Goal: Task Accomplishment & Management: Manage account settings

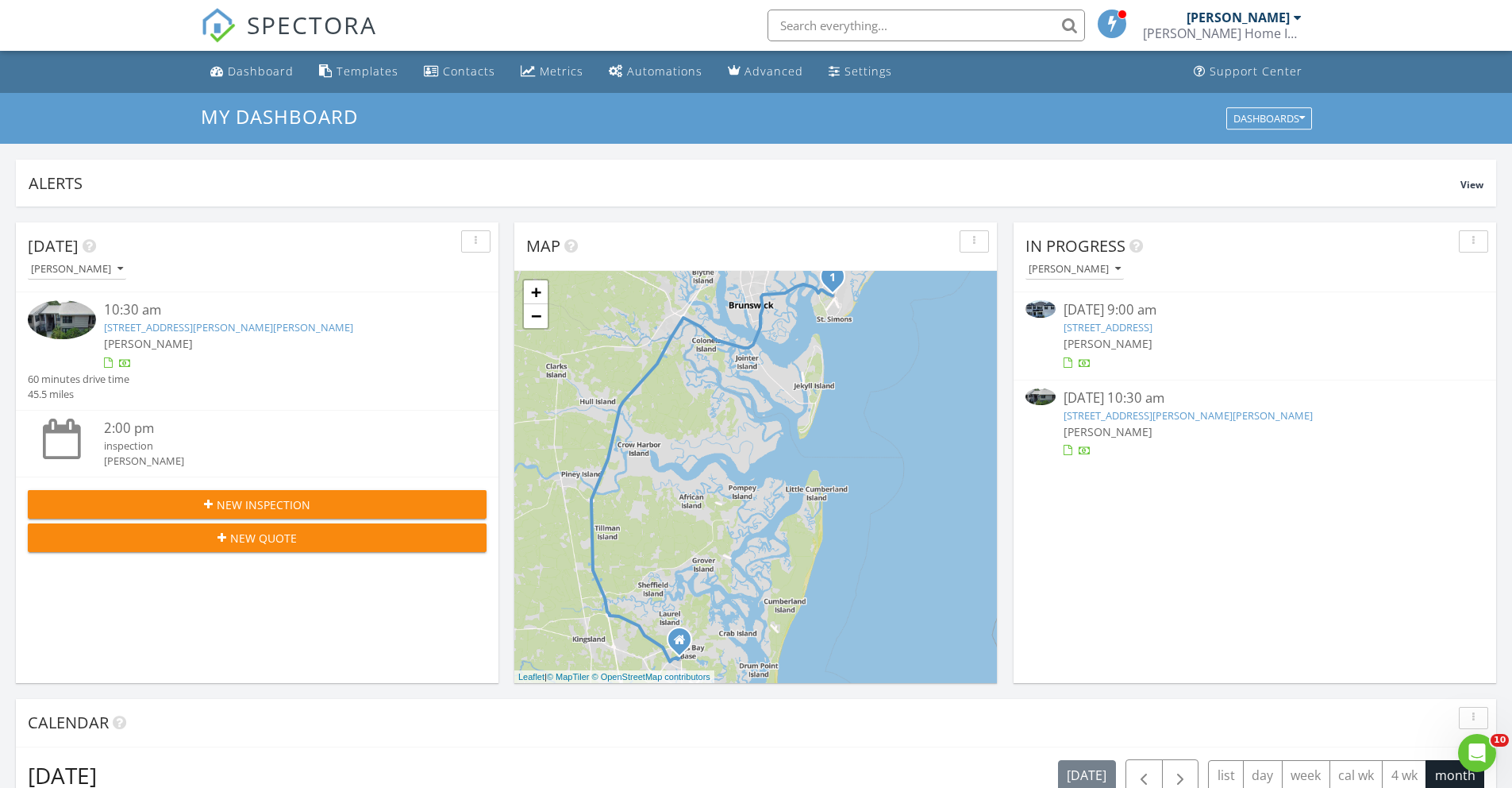
scroll to position [8, 8]
click at [1119, 326] on link "105 Pioneer Way, Kingsland, GA 31548" at bounding box center [1108, 327] width 89 height 14
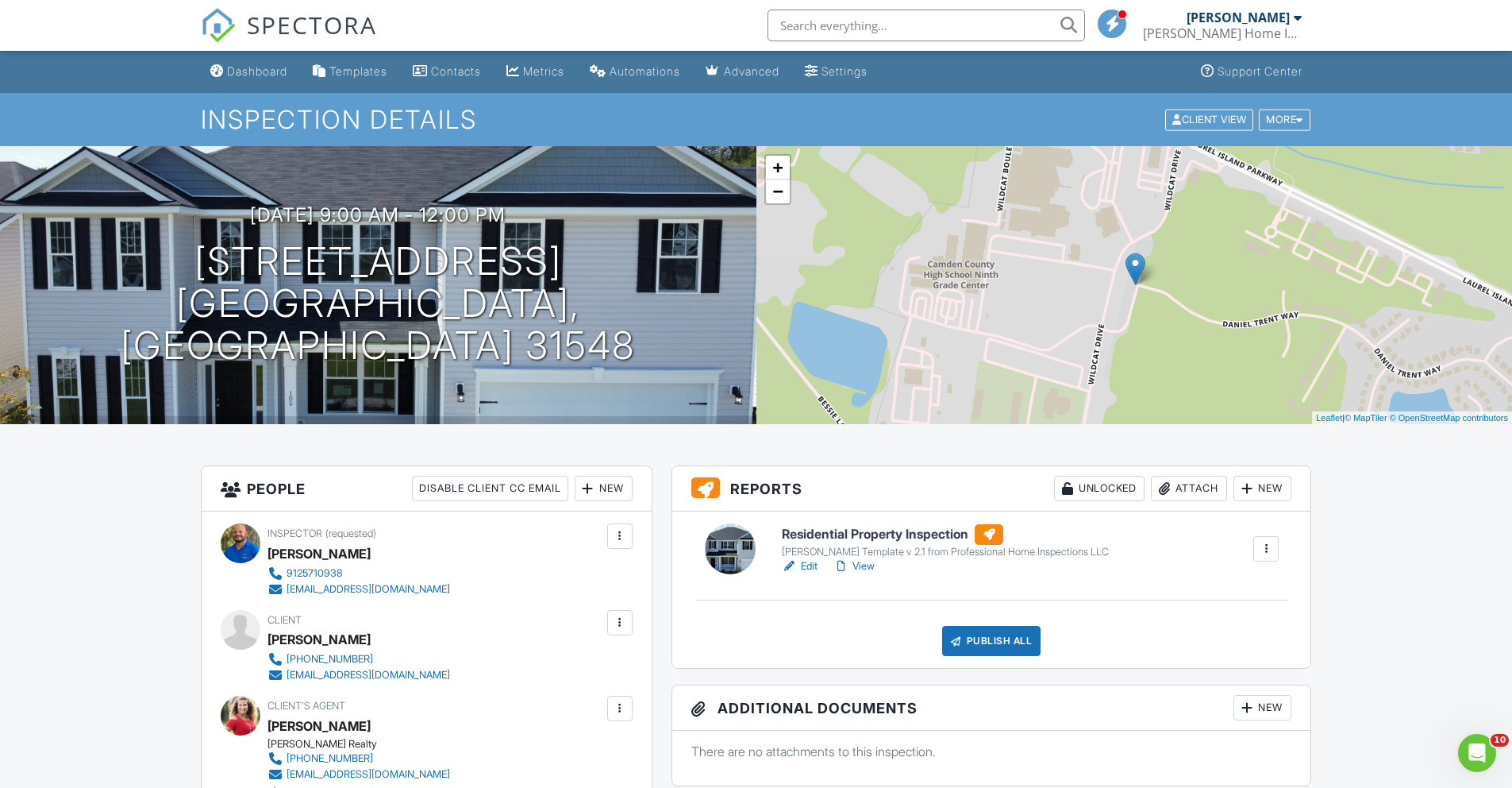
click at [858, 567] on link "View" at bounding box center [854, 566] width 41 height 16
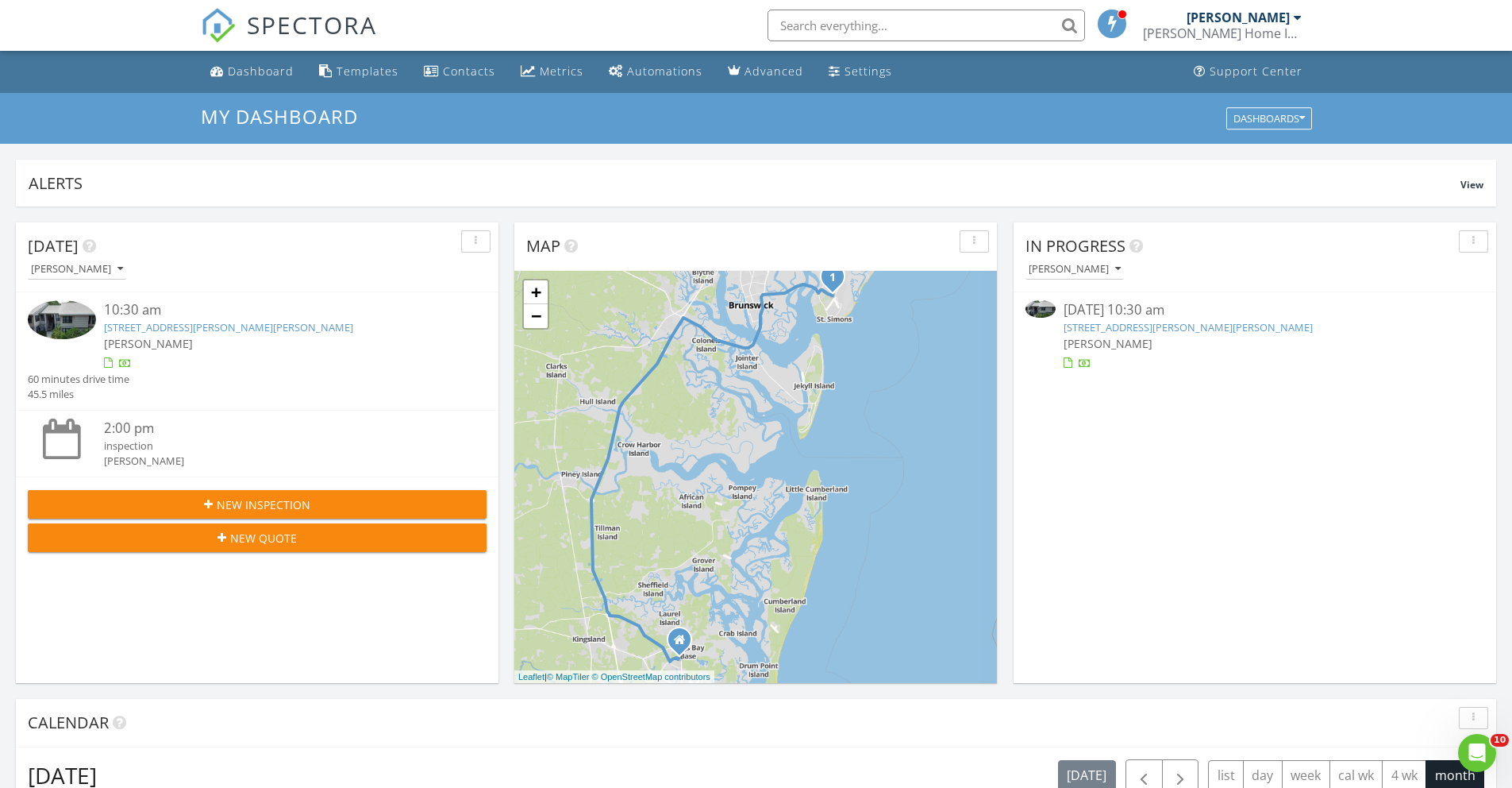
click at [1152, 331] on link "[STREET_ADDRESS][PERSON_NAME][PERSON_NAME]" at bounding box center [1188, 327] width 249 height 14
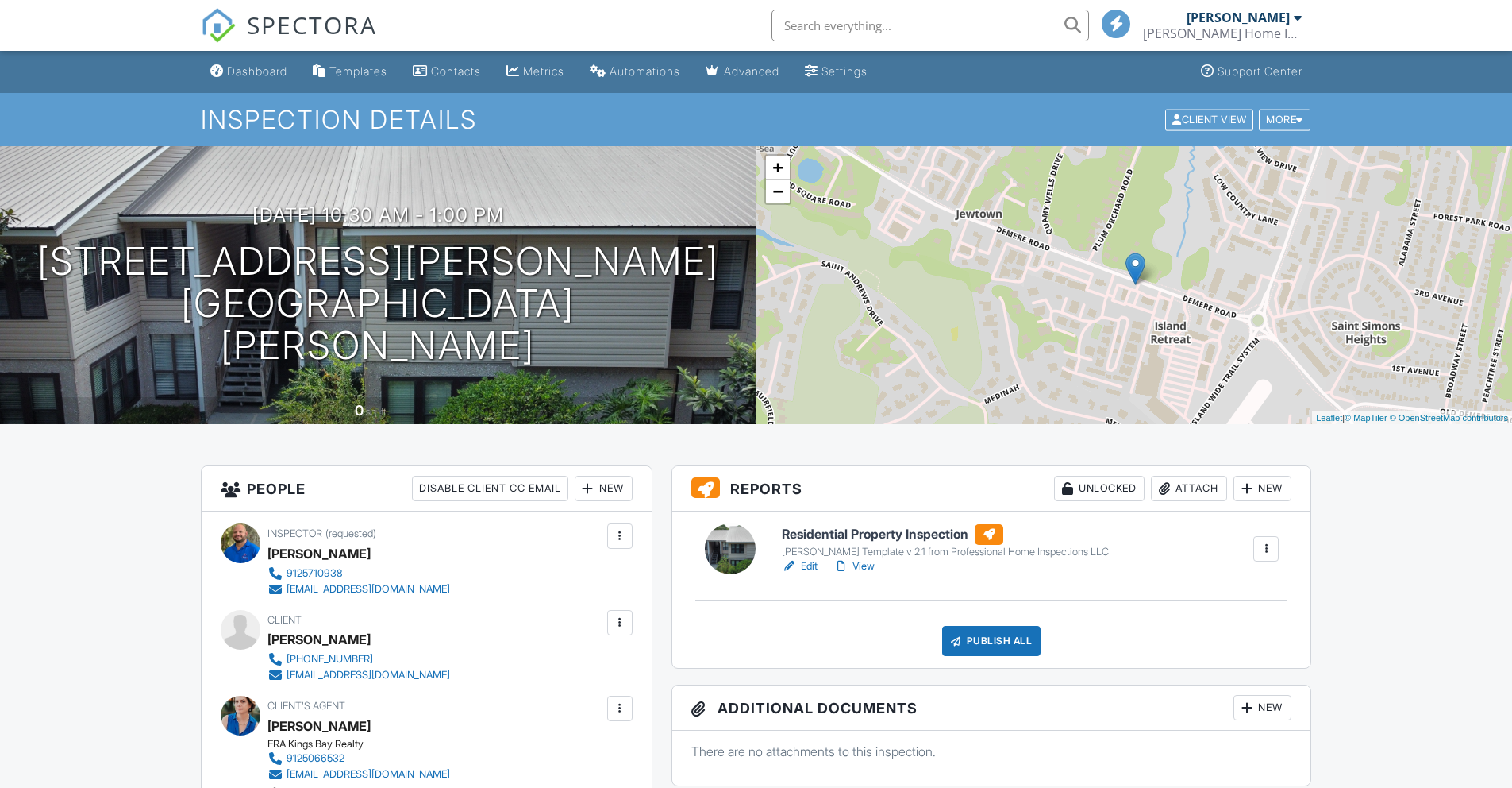
click at [864, 570] on link "View" at bounding box center [854, 566] width 41 height 16
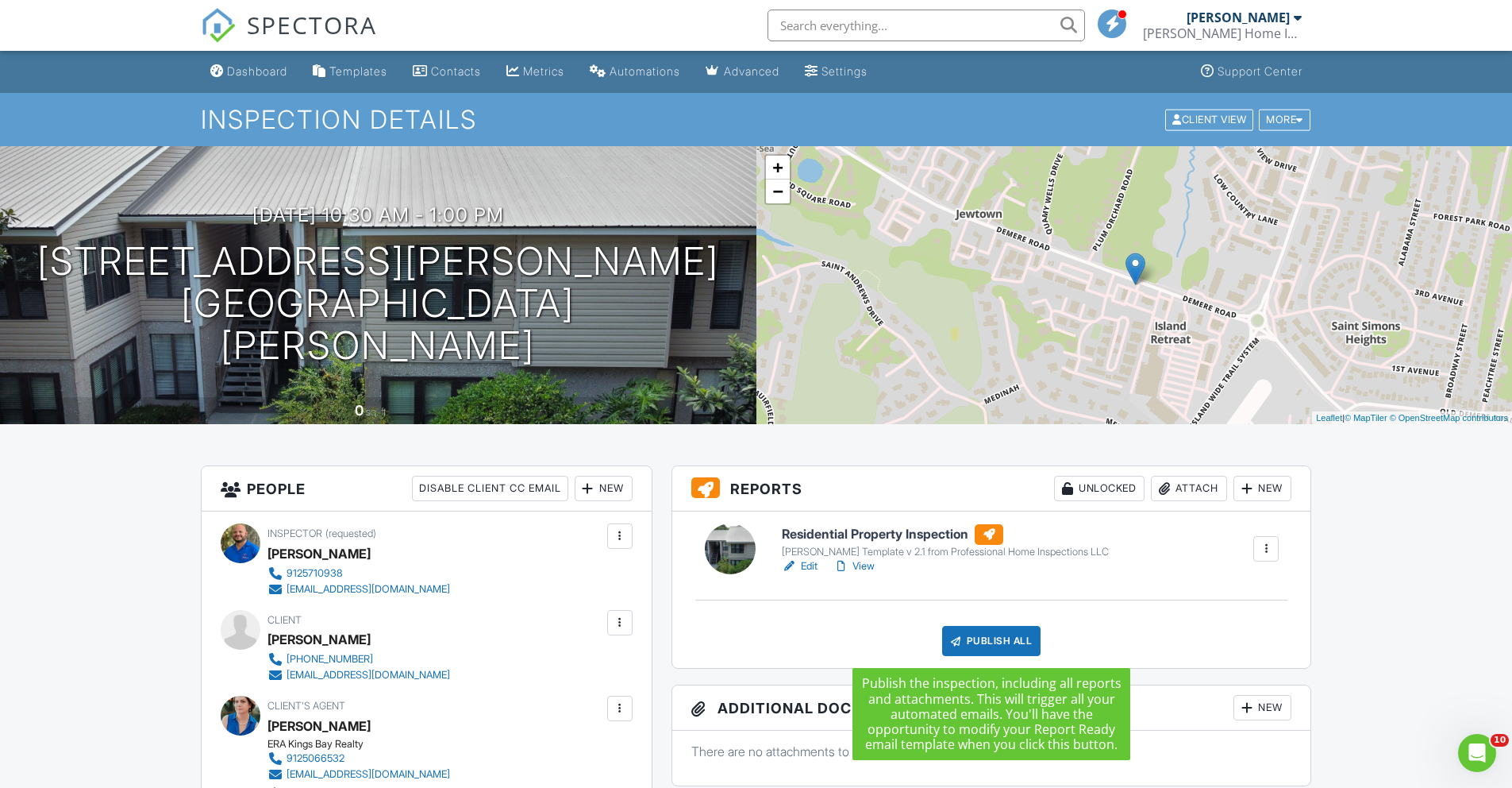
click at [989, 651] on div "Publish All" at bounding box center [992, 641] width 99 height 31
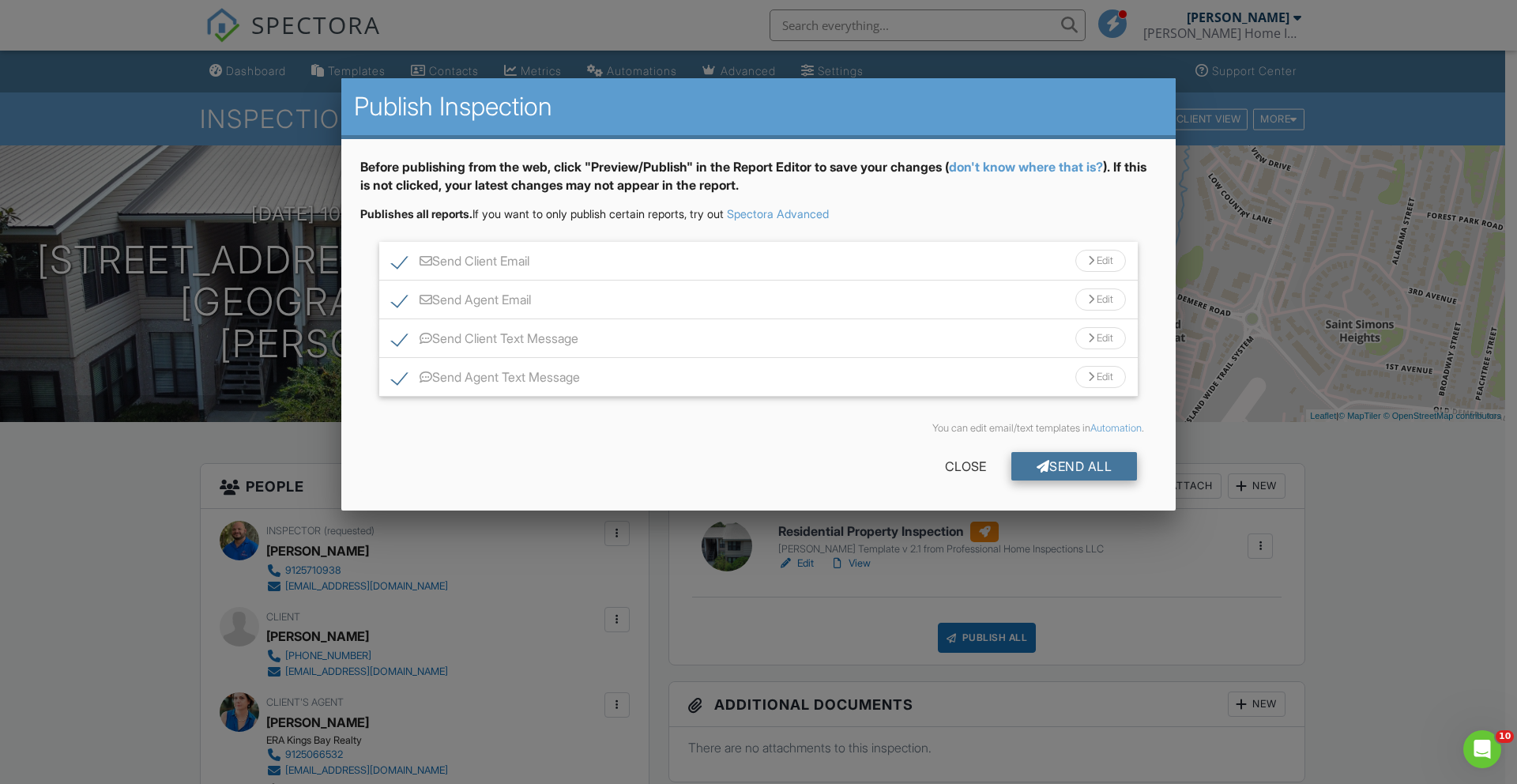
click at [1068, 461] on div "Send All" at bounding box center [1074, 466] width 126 height 29
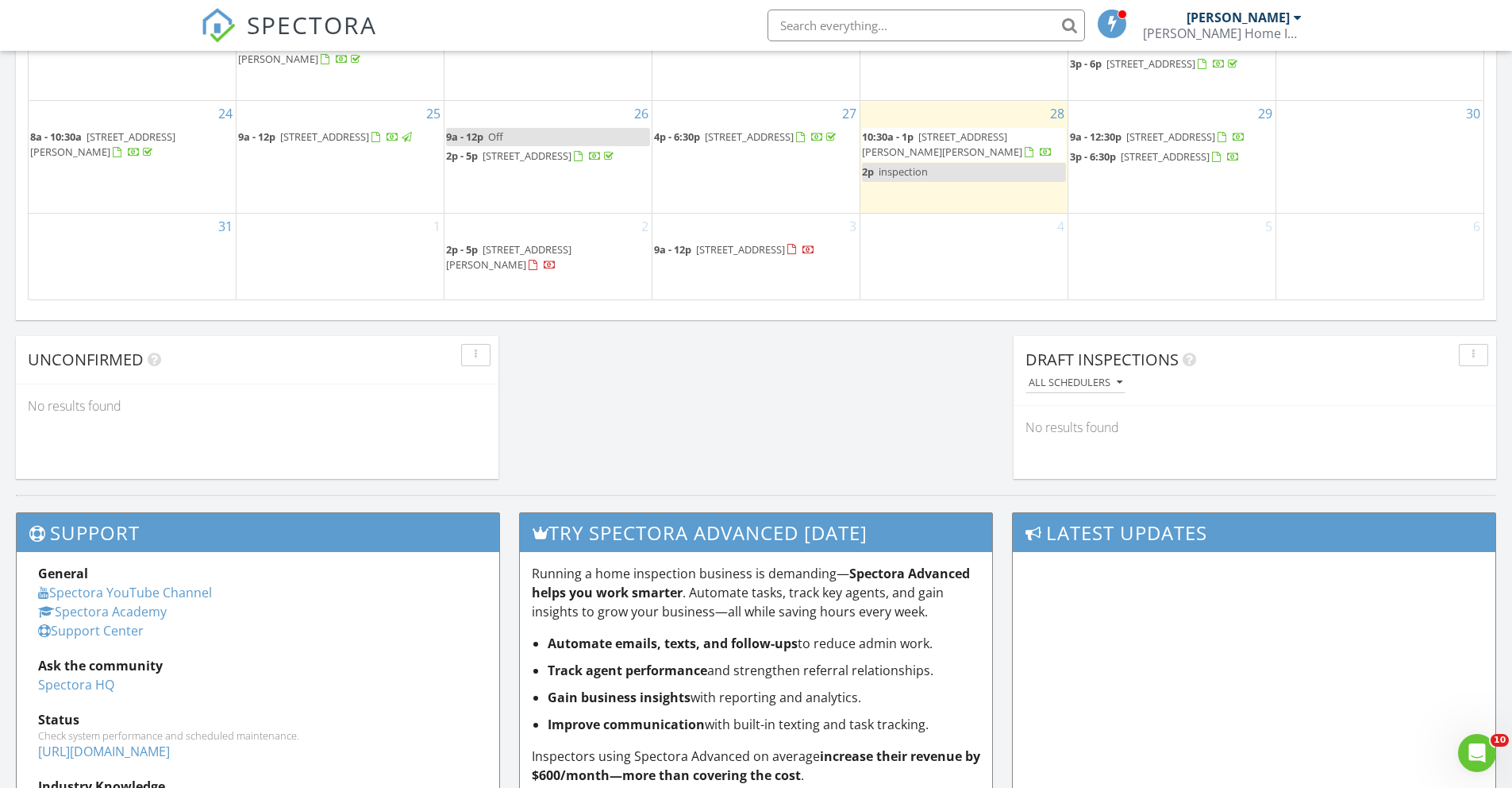
scroll to position [1157, 0]
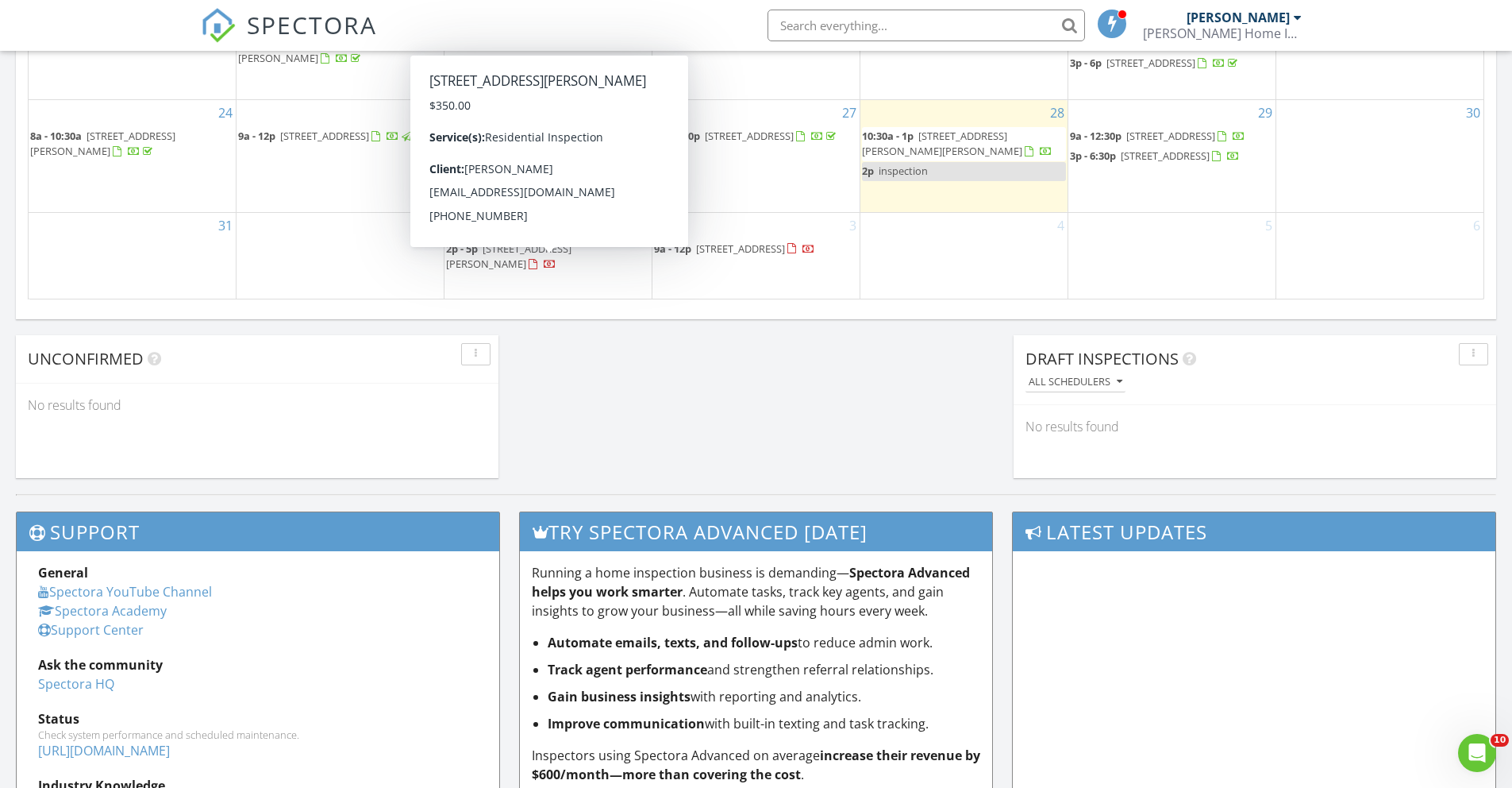
click at [571, 268] on span "304 Campbell Pkwy, St. Marys 31558" at bounding box center [509, 256] width 126 height 30
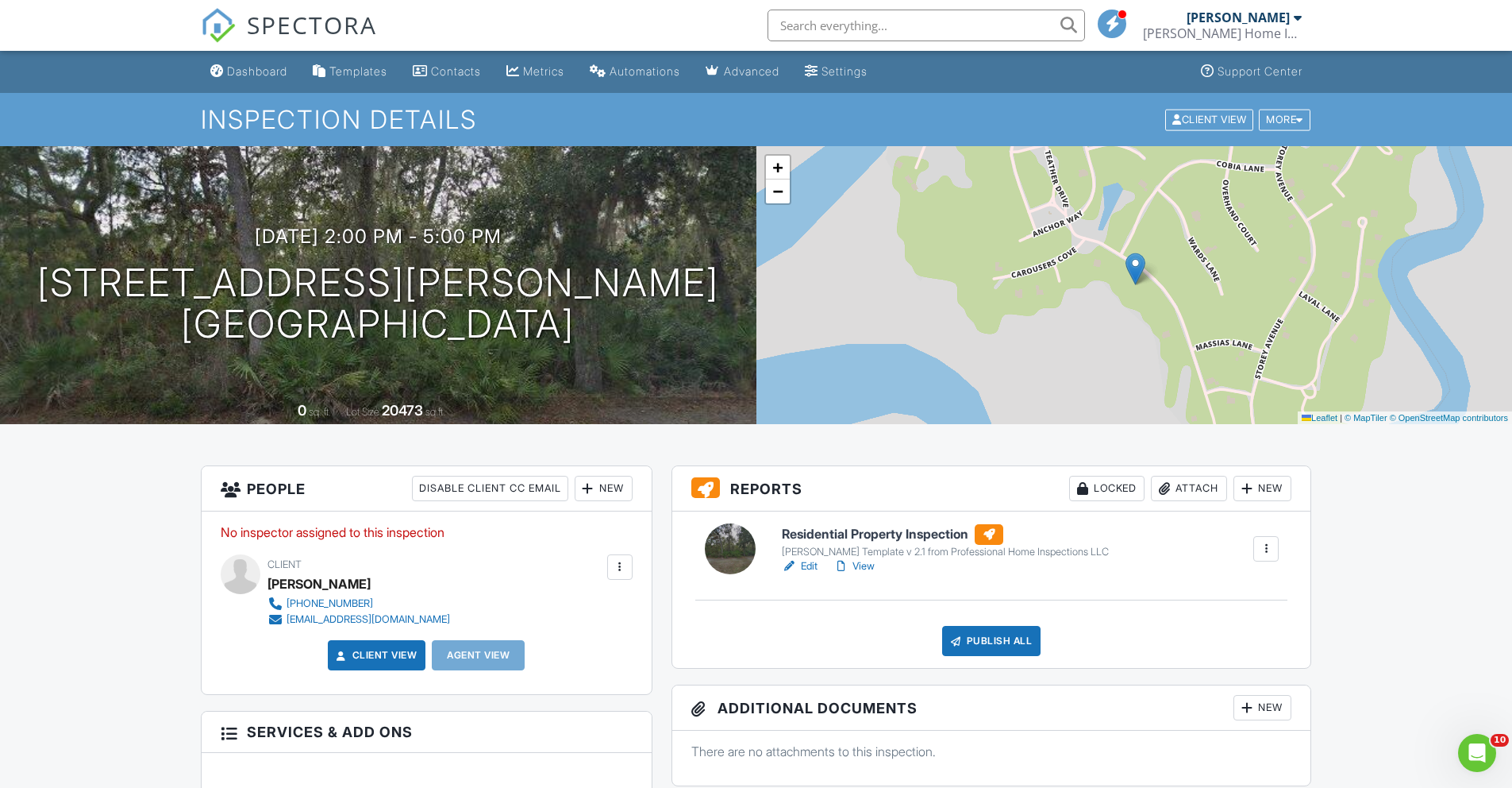
click at [600, 479] on div "New" at bounding box center [604, 488] width 58 height 25
click at [636, 541] on li "Inspector" at bounding box center [661, 536] width 156 height 40
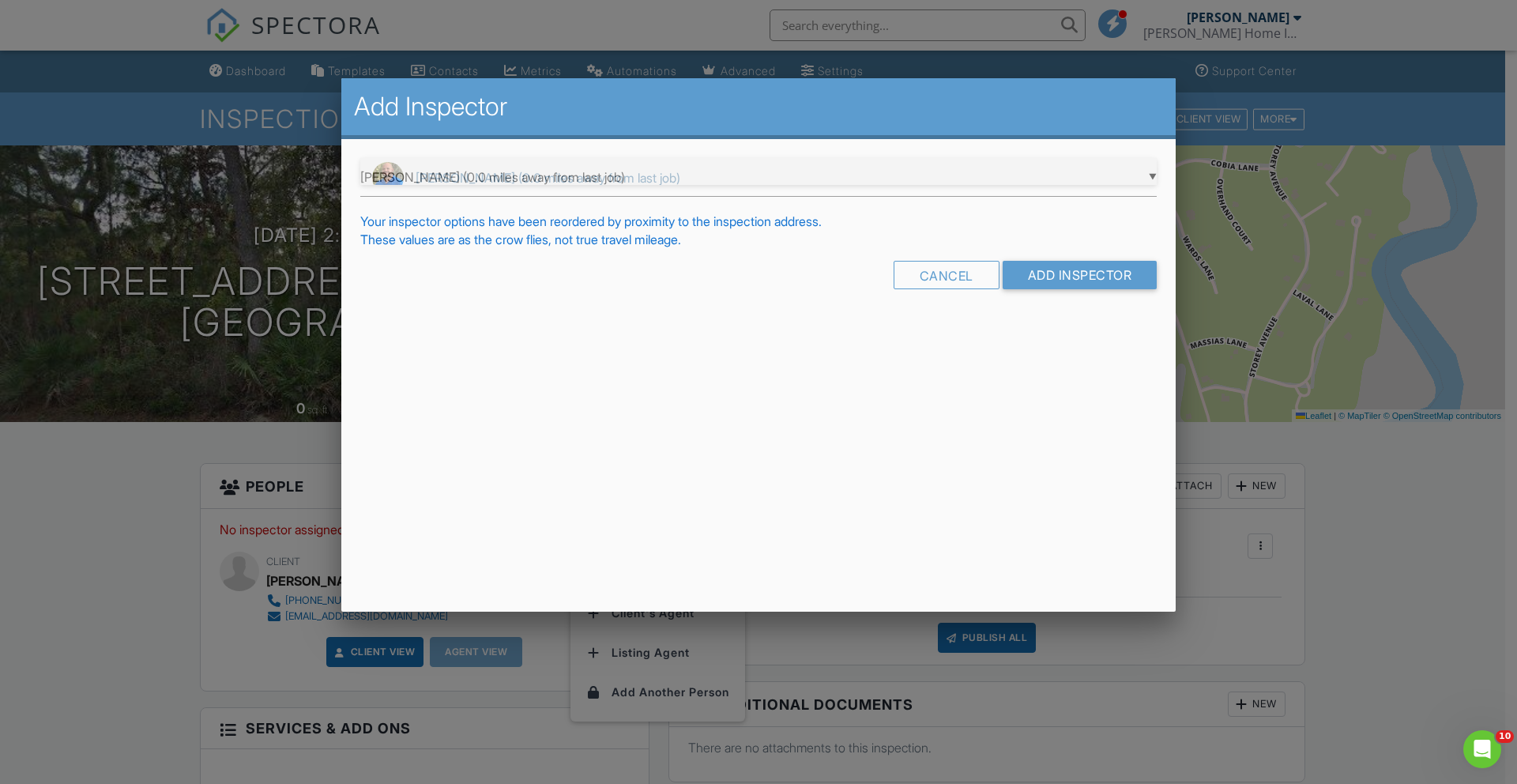
click at [1150, 176] on div "▼ Tom Rosario (0.0 miles away from last job) Tom Rosario (0.0 miles away from l…" at bounding box center [758, 177] width 797 height 38
click at [445, 173] on span "Tom Rosario (0.0 miles away from last job)" at bounding box center [758, 178] width 797 height 39
click at [1089, 274] on input "Add Inspector" at bounding box center [1080, 275] width 155 height 29
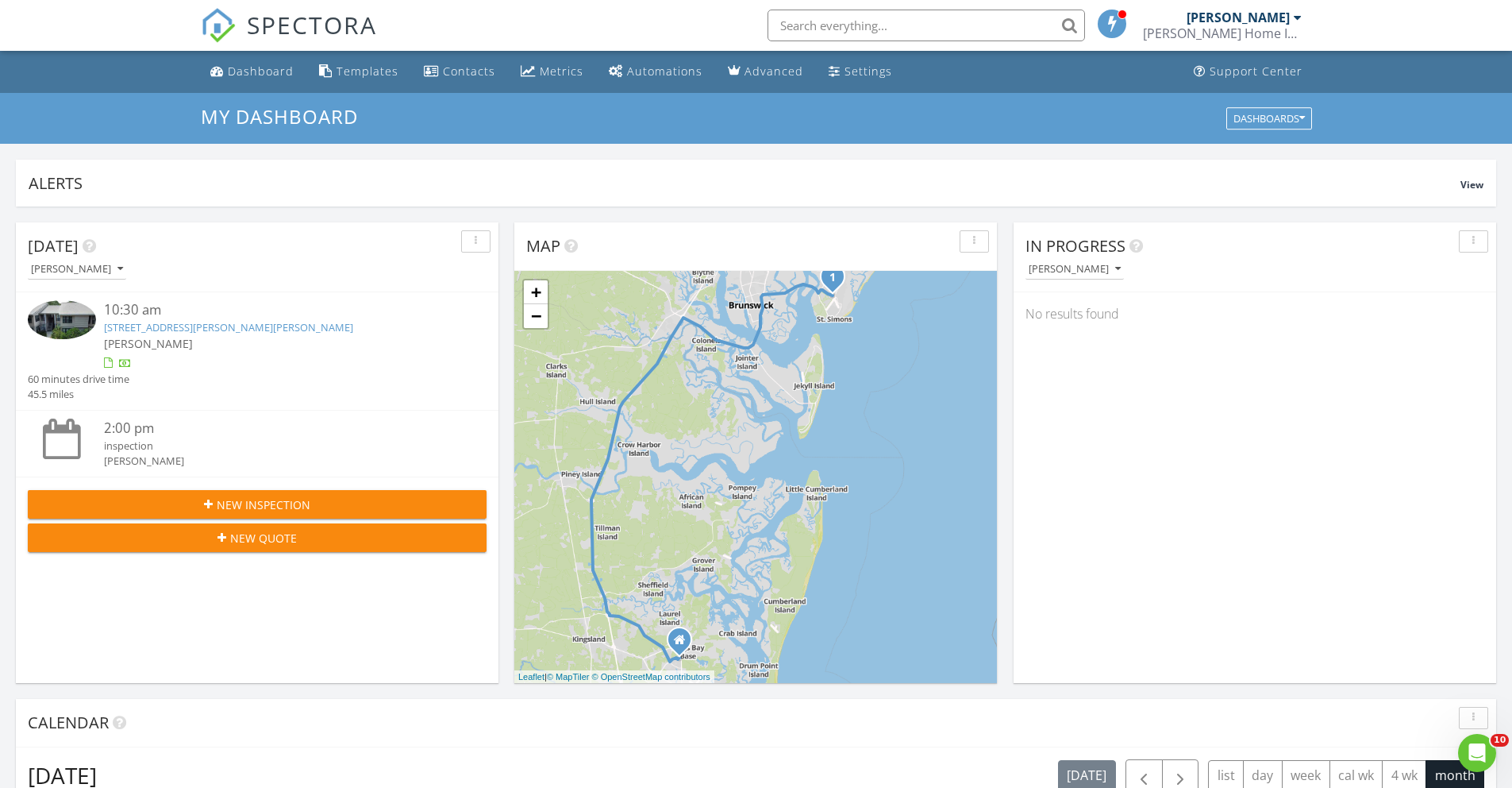
click at [340, 490] on button "New Inspection" at bounding box center [257, 504] width 459 height 29
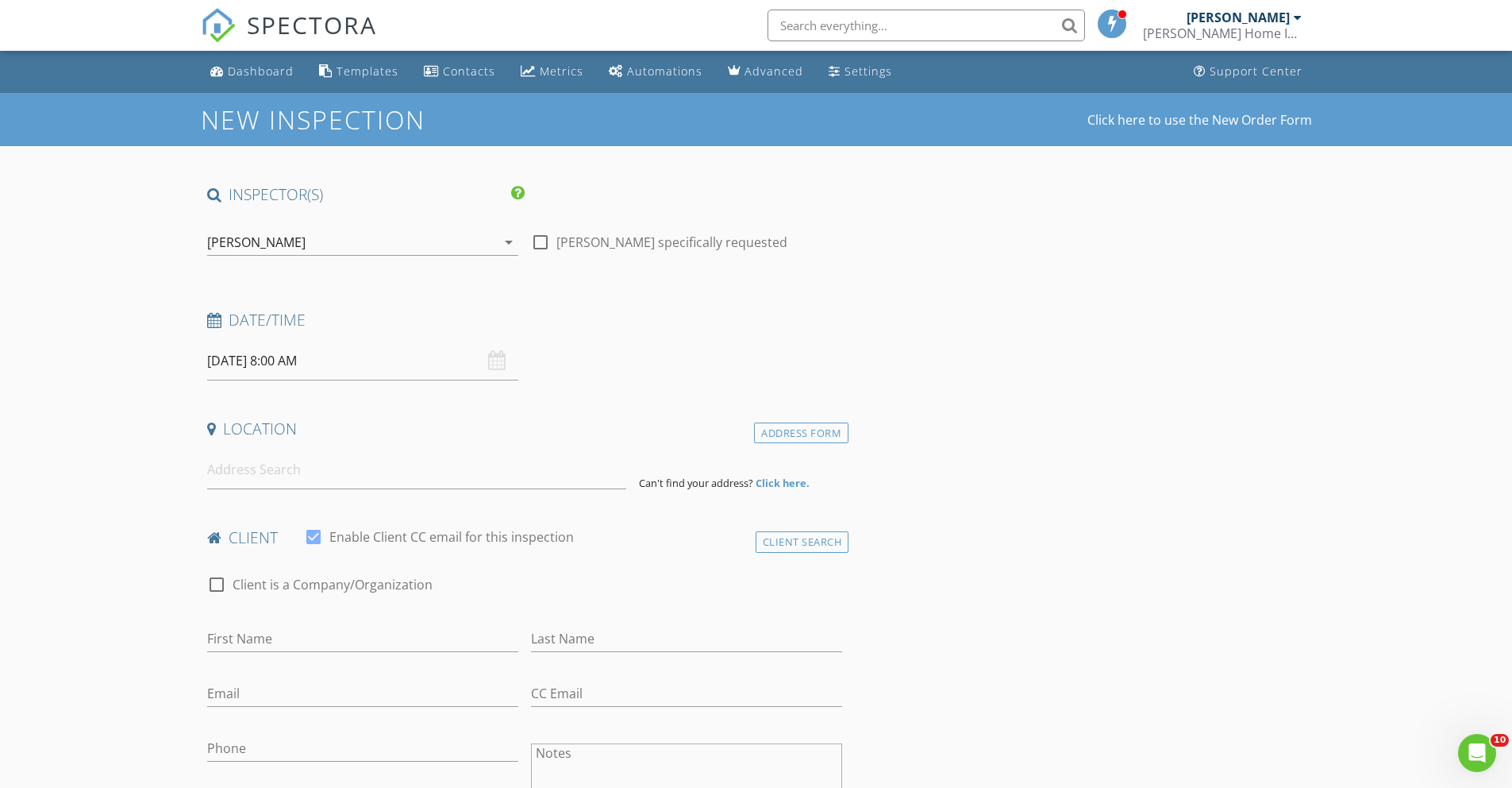
click at [535, 245] on div at bounding box center [541, 242] width 27 height 27
checkbox input "true"
click at [228, 361] on input "[DATE] 8:00 AM" at bounding box center [363, 360] width 311 height 39
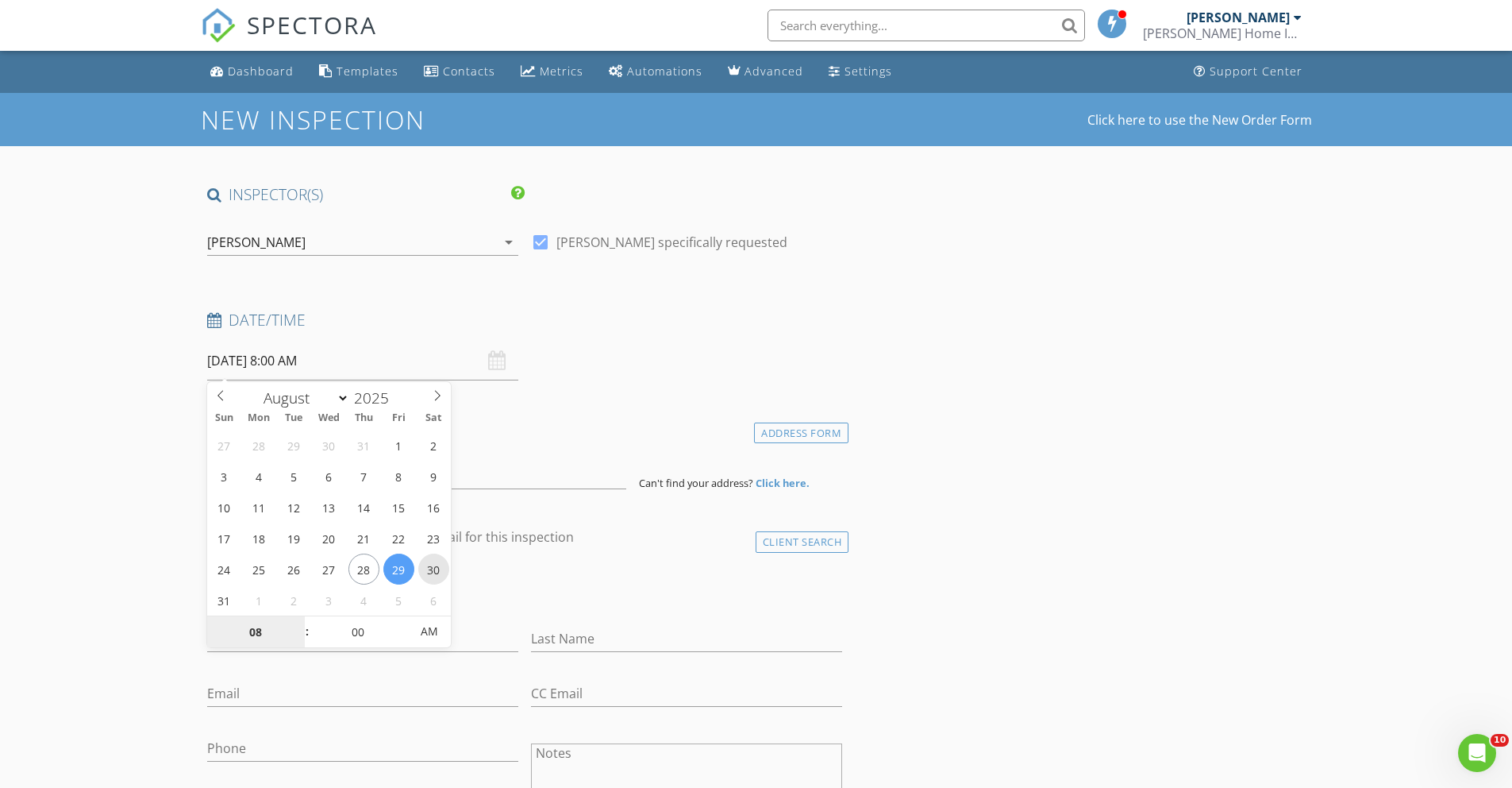
type input "[DATE] 8:00 AM"
type input "09"
type input "[DATE] 9:00 AM"
click at [304, 617] on span at bounding box center [299, 624] width 11 height 16
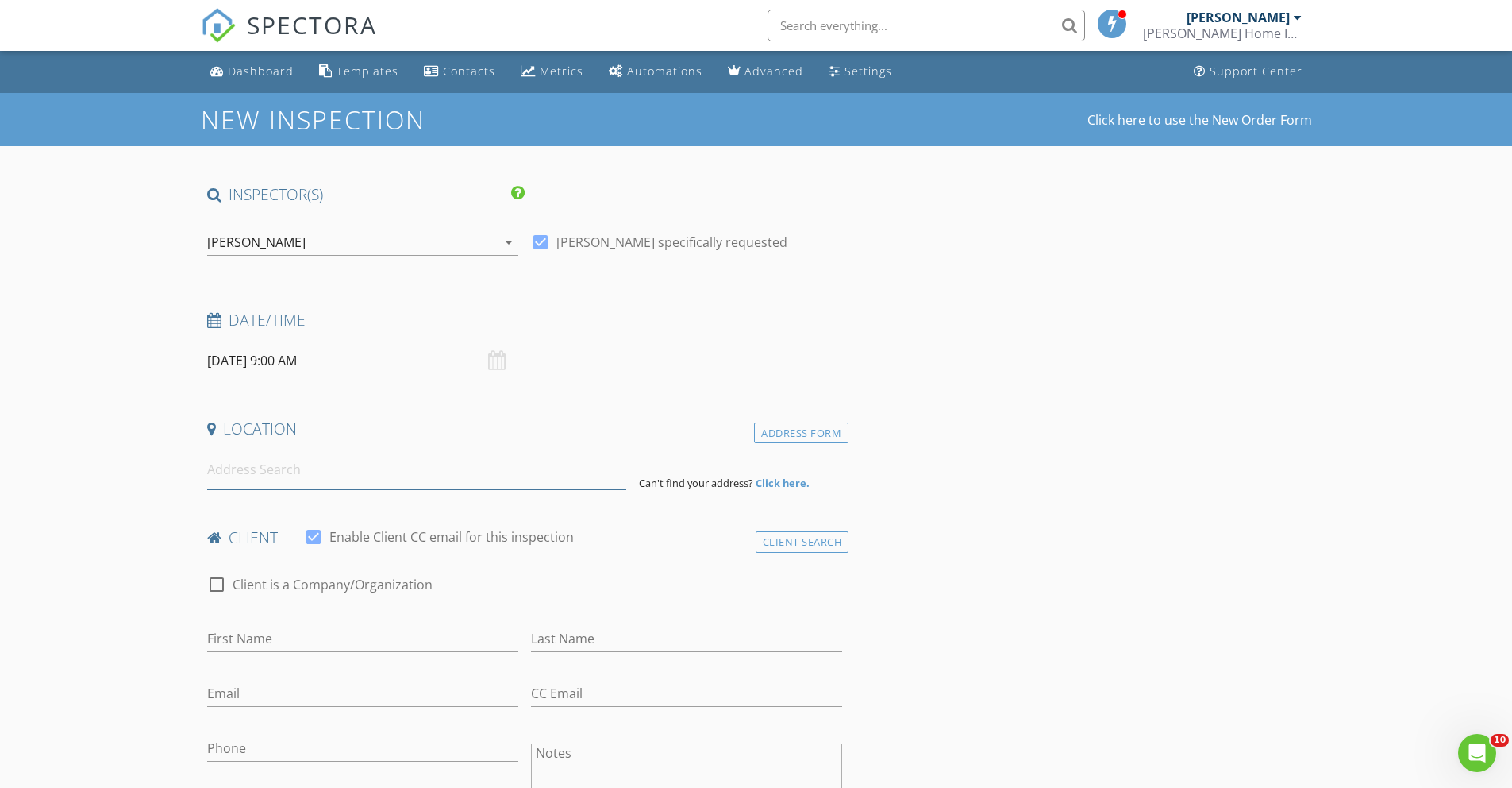
click at [225, 471] on input at bounding box center [417, 469] width 420 height 39
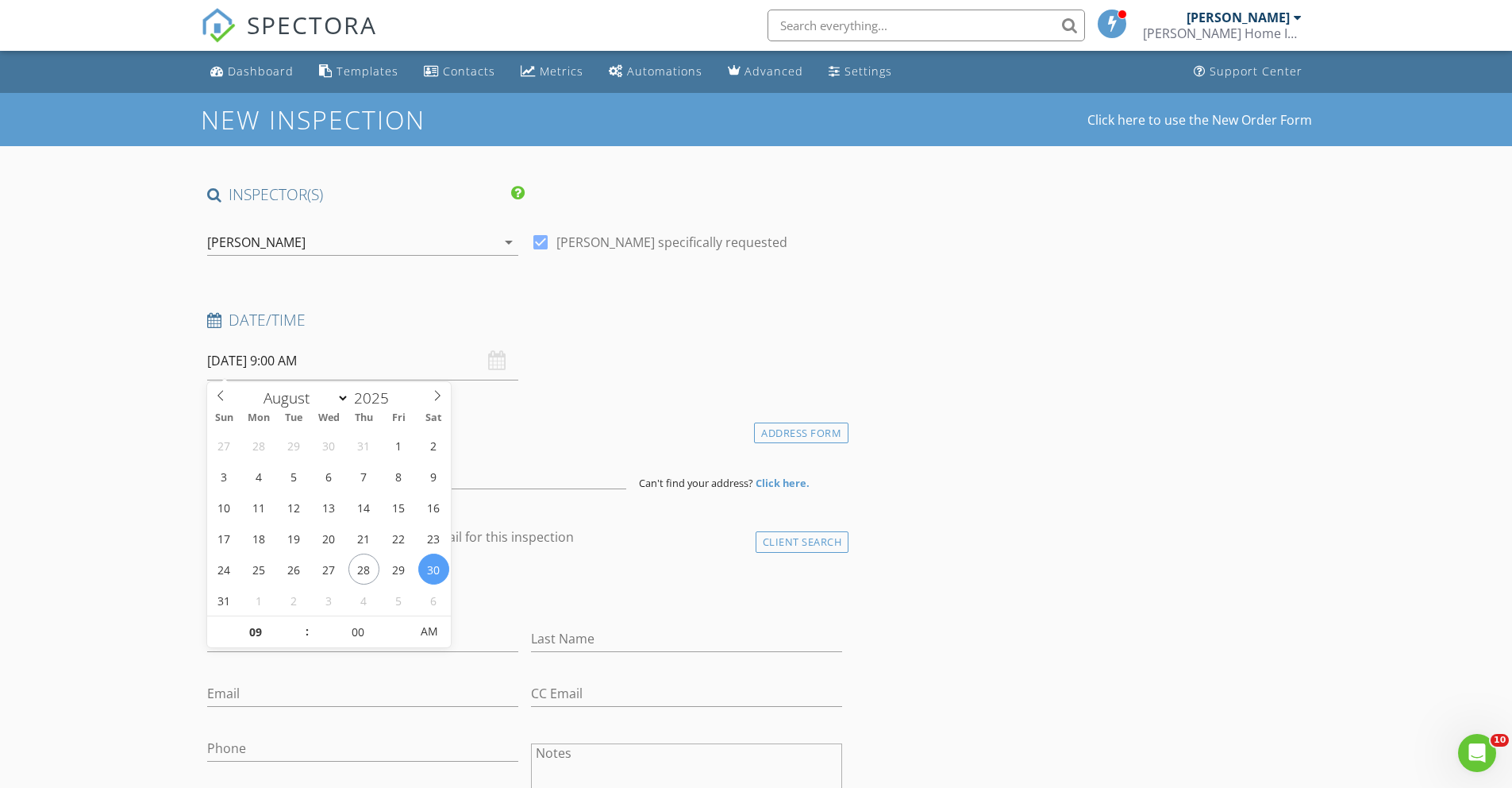
click at [303, 360] on input "08/30/2025 9:00 AM" at bounding box center [363, 360] width 311 height 39
type input "10"
type input "[DATE] 10:00 AM"
click at [297, 619] on span at bounding box center [299, 624] width 11 height 16
click at [733, 325] on h4 "Date/Time" at bounding box center [526, 320] width 636 height 21
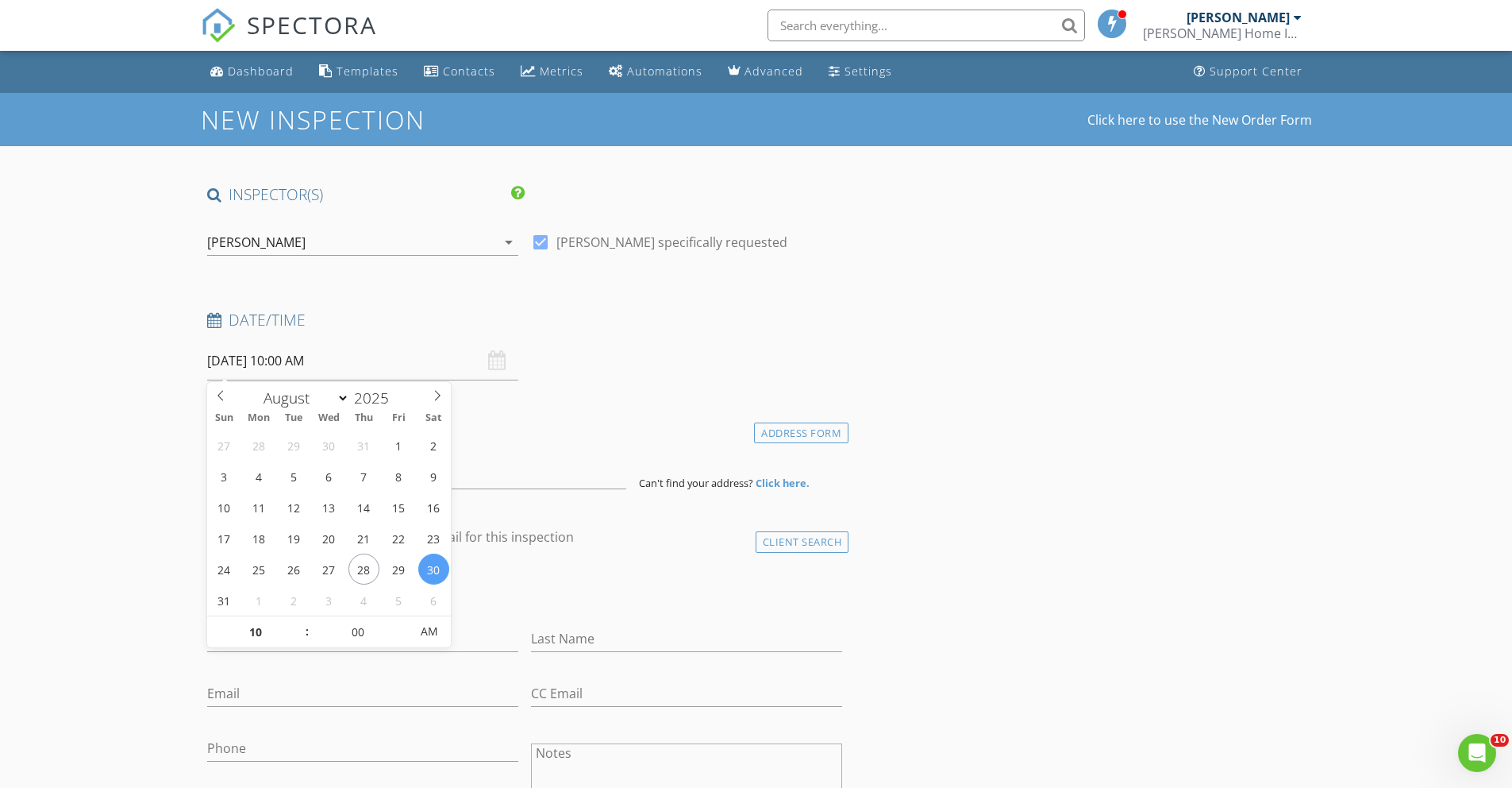
click at [232, 359] on input "[DATE] 10:00 AM" at bounding box center [363, 360] width 311 height 39
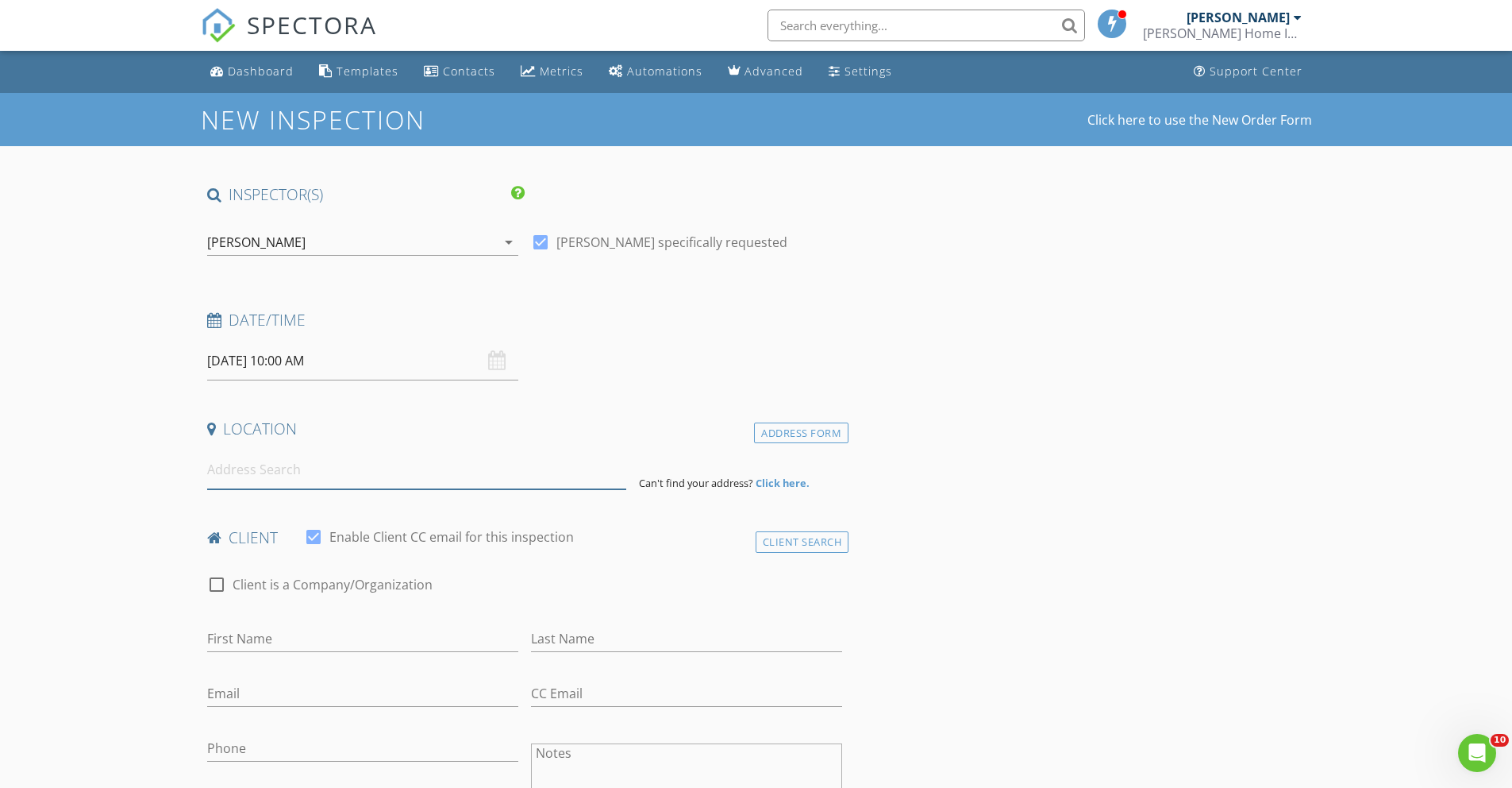
click at [237, 471] on input at bounding box center [417, 469] width 420 height 39
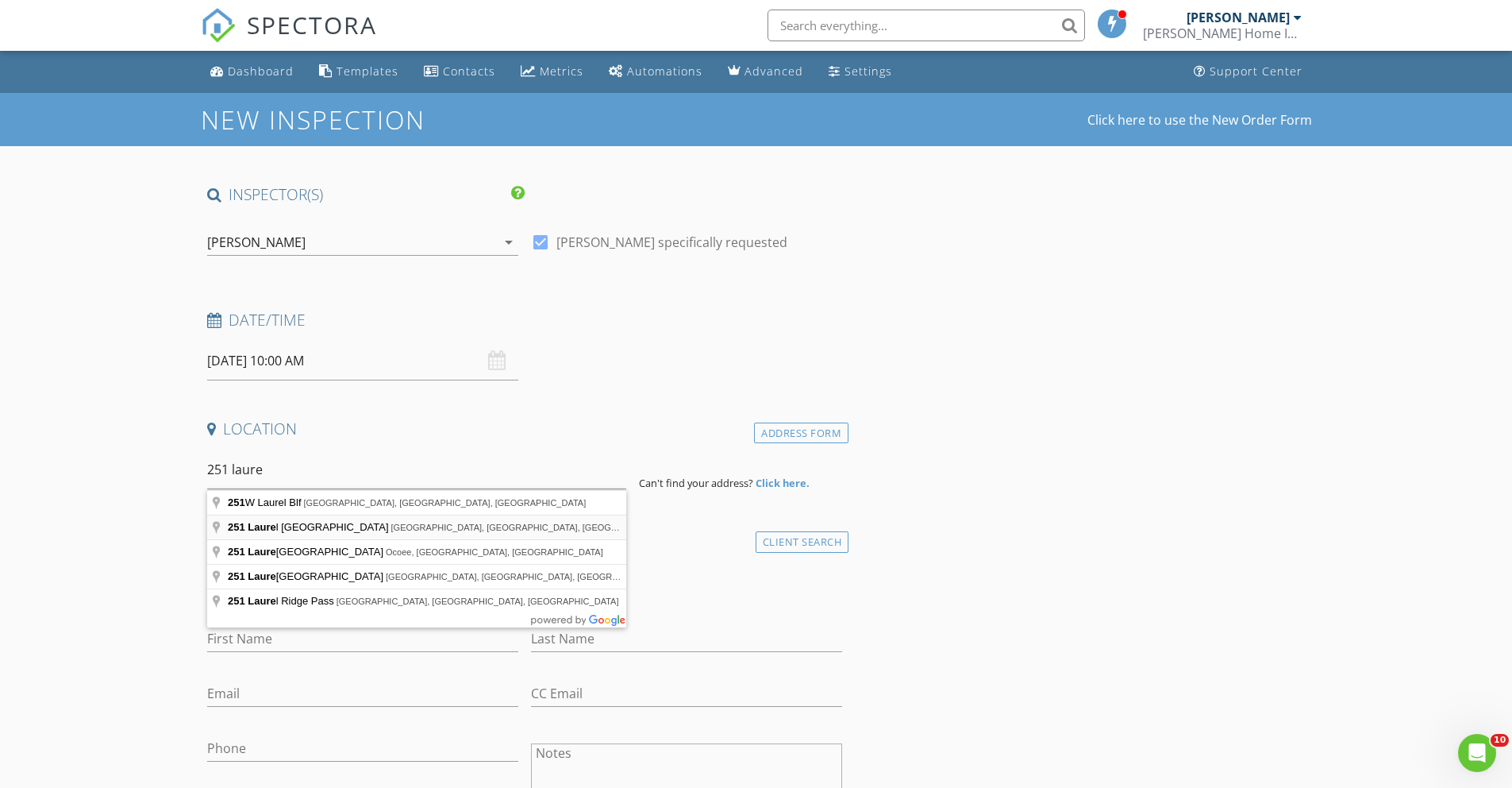
type input "251 Laurel Landing Boulevard, Kingsland, GA, USA"
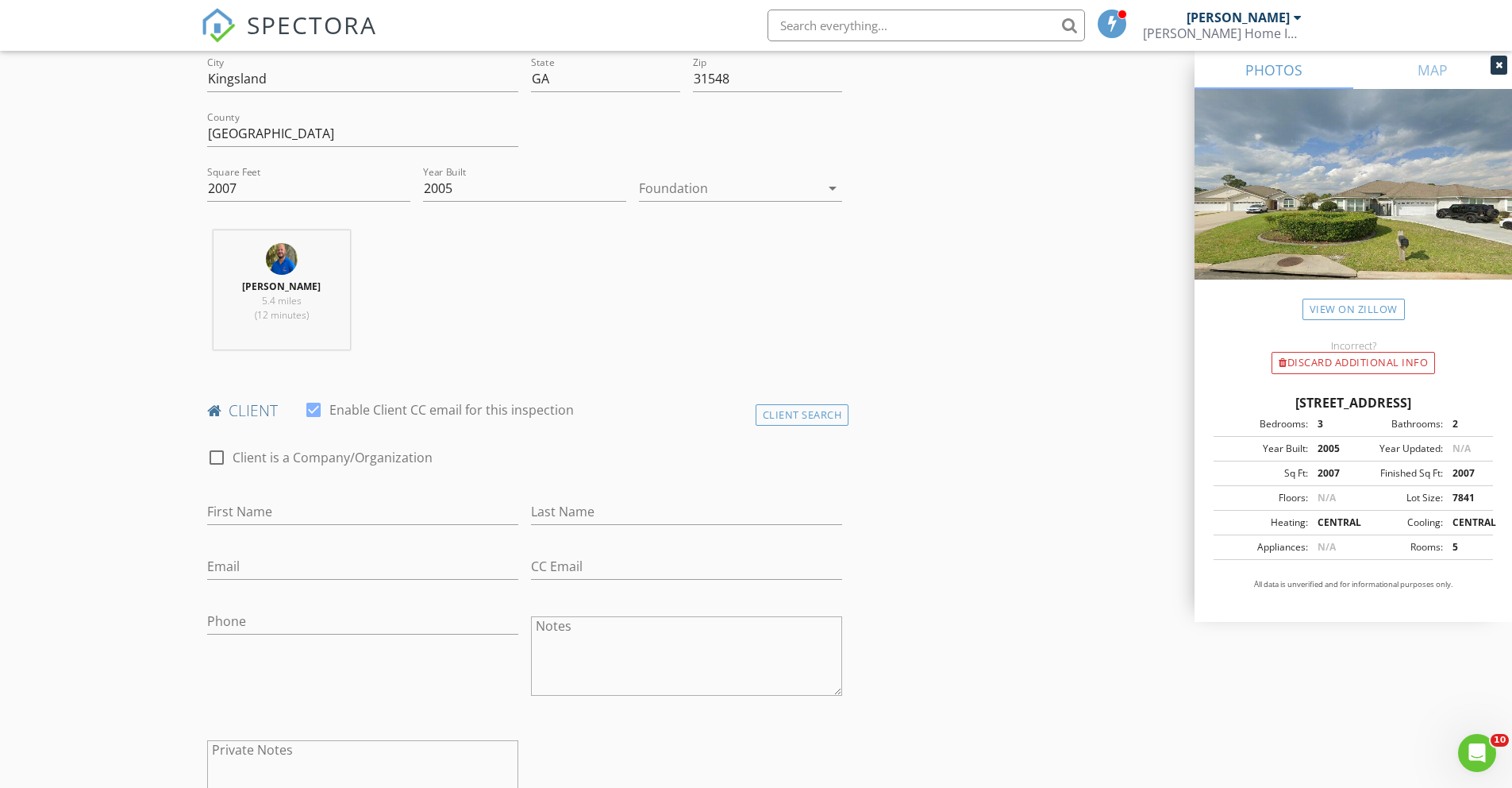
scroll to position [453, 0]
click at [293, 516] on input "First Name" at bounding box center [363, 510] width 311 height 26
type input "Olivia"
click at [540, 507] on input "Last Name" at bounding box center [686, 510] width 311 height 26
type input "Laverenz"
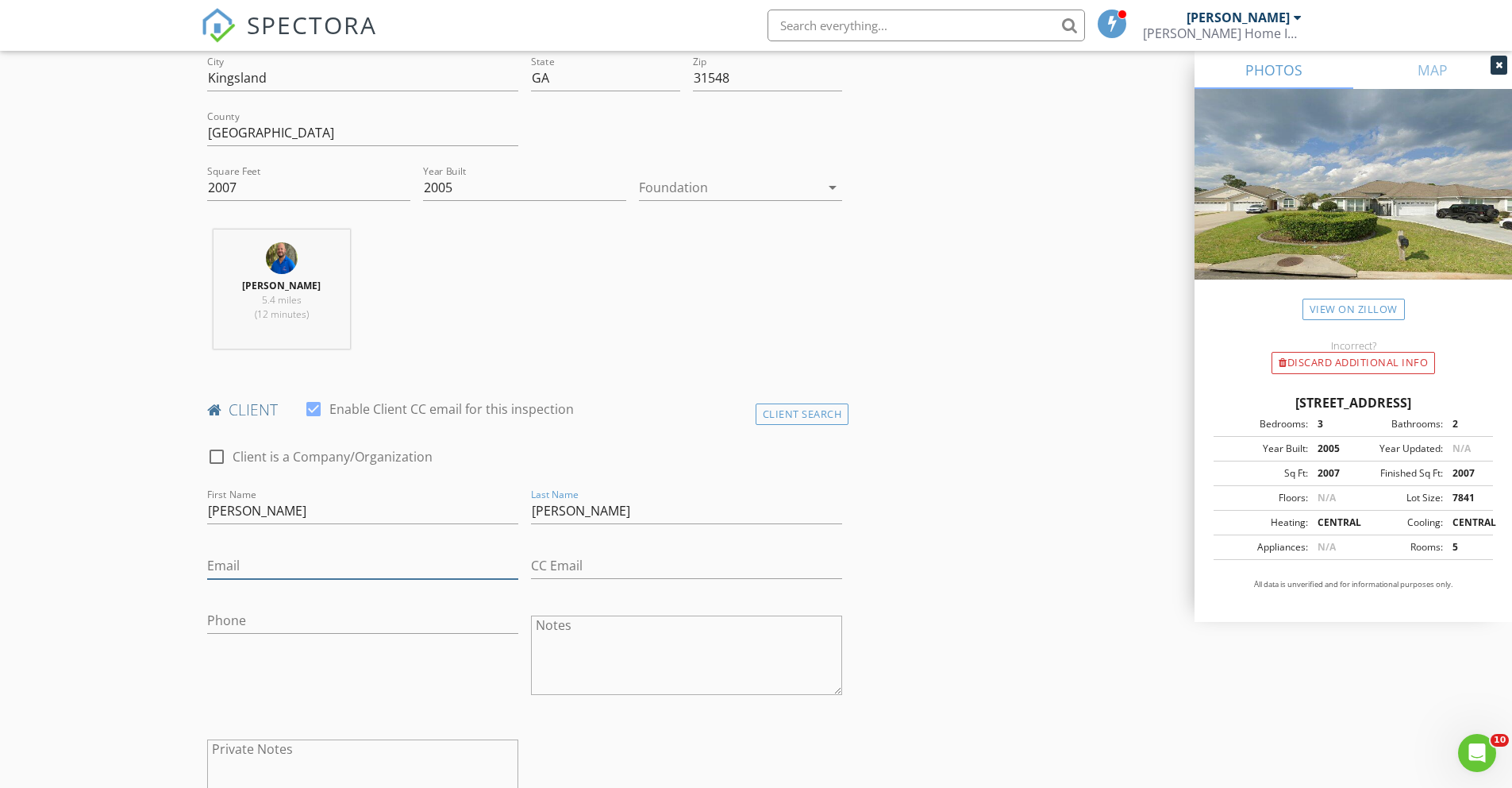
click at [283, 560] on input "Email" at bounding box center [363, 565] width 311 height 26
type input "olaverenz1@yahoo.com"
click at [222, 619] on input "Phone" at bounding box center [363, 620] width 311 height 26
drag, startPoint x: 351, startPoint y: 568, endPoint x: 182, endPoint y: 544, distance: 170.7
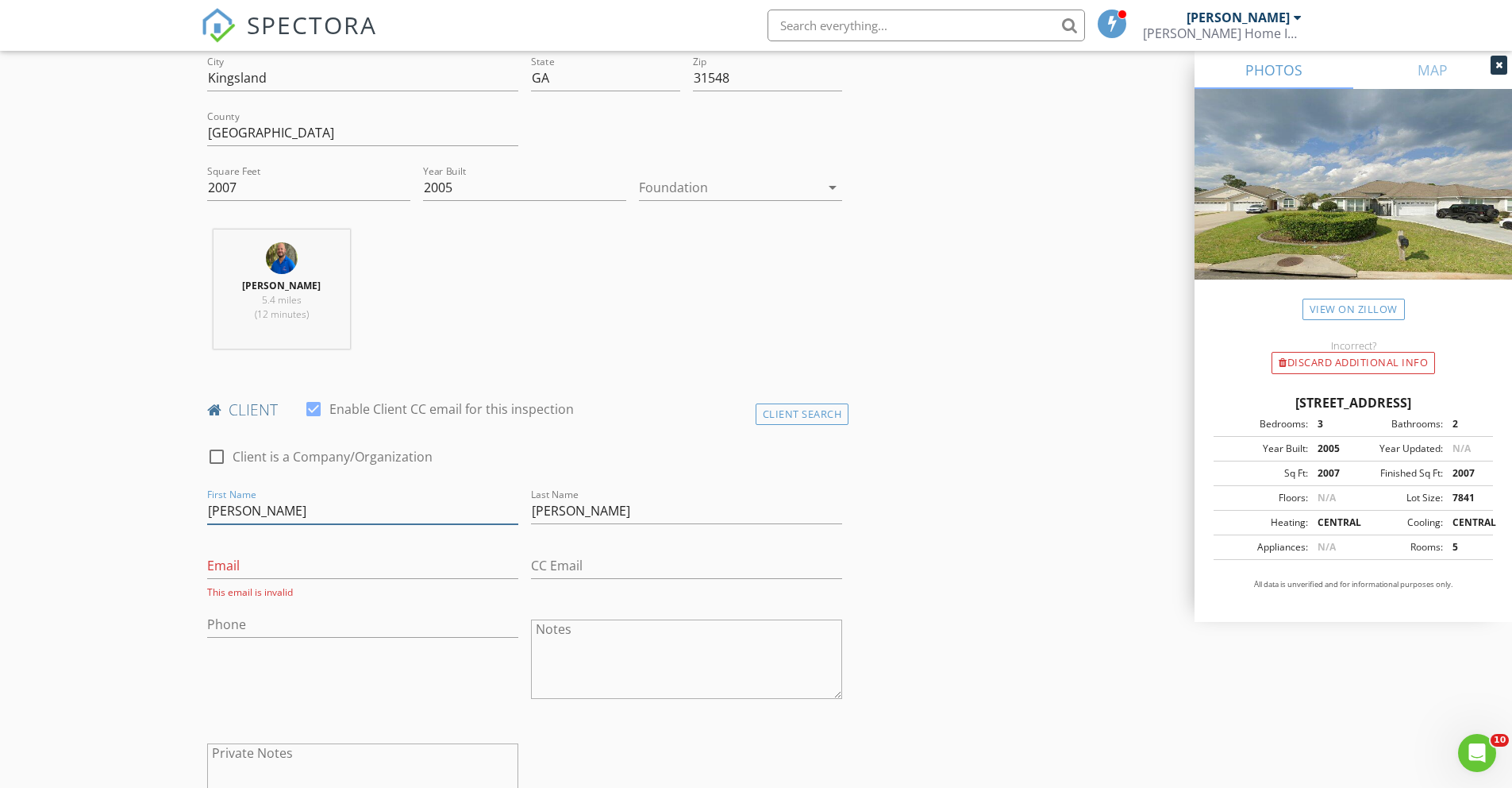
drag, startPoint x: 255, startPoint y: 514, endPoint x: 197, endPoint y: 513, distance: 58.0
drag, startPoint x: 597, startPoint y: 515, endPoint x: 463, endPoint y: 515, distance: 134.0
click at [463, 515] on div "check_box_outline_blank Client is a Company/Organization First Name Last Name L…" at bounding box center [526, 639] width 649 height 415
type input "Miriam"
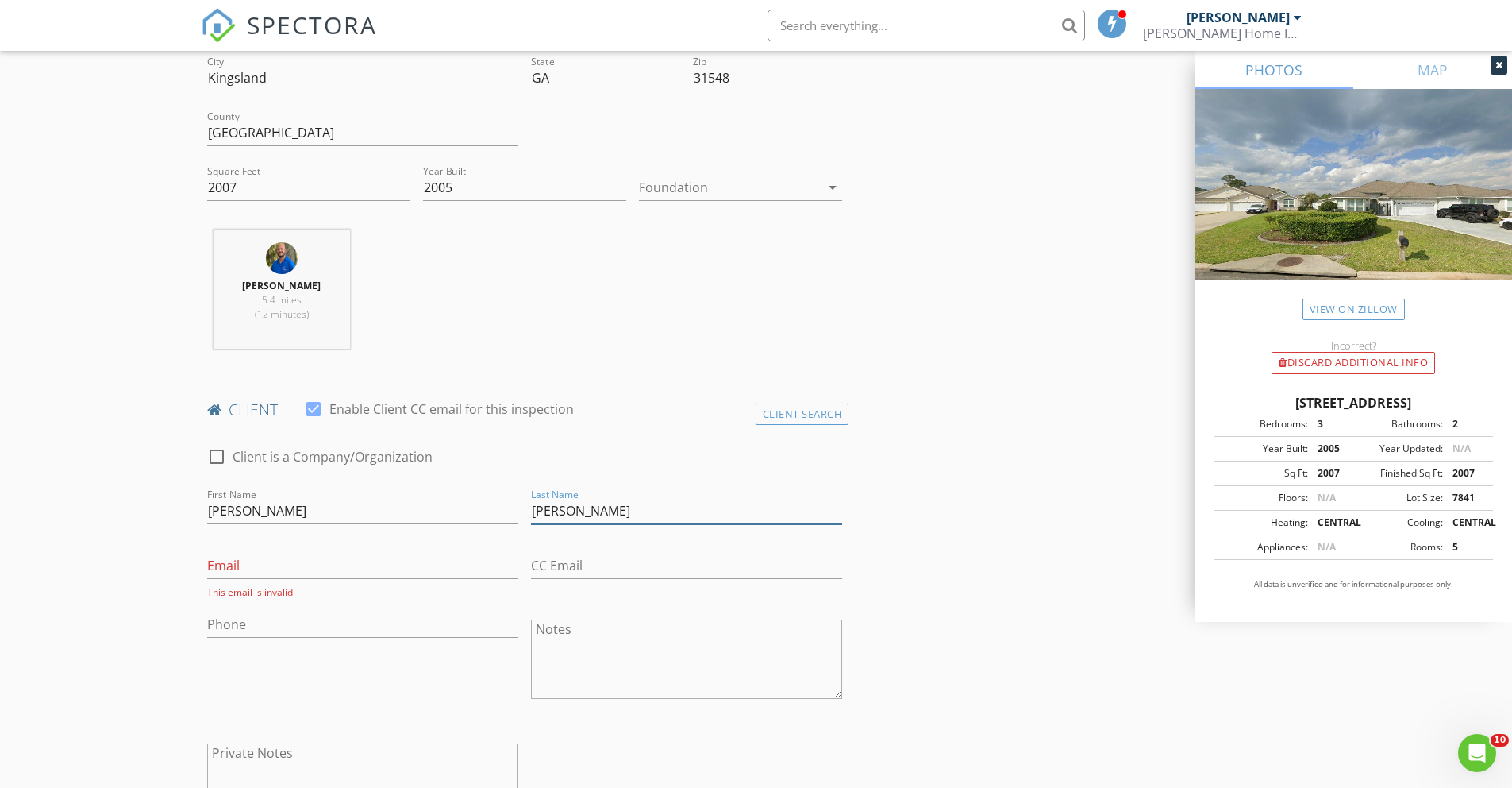
drag, startPoint x: 611, startPoint y: 512, endPoint x: 492, endPoint y: 507, distance: 119.1
click at [492, 507] on div "check_box_outline_blank Client is a Company/Organization First Name Miriam Last…" at bounding box center [526, 639] width 649 height 415
type input "Henning"
click at [271, 564] on input "Email" at bounding box center [363, 565] width 311 height 26
type input "Ruli85men@yahoo.com"
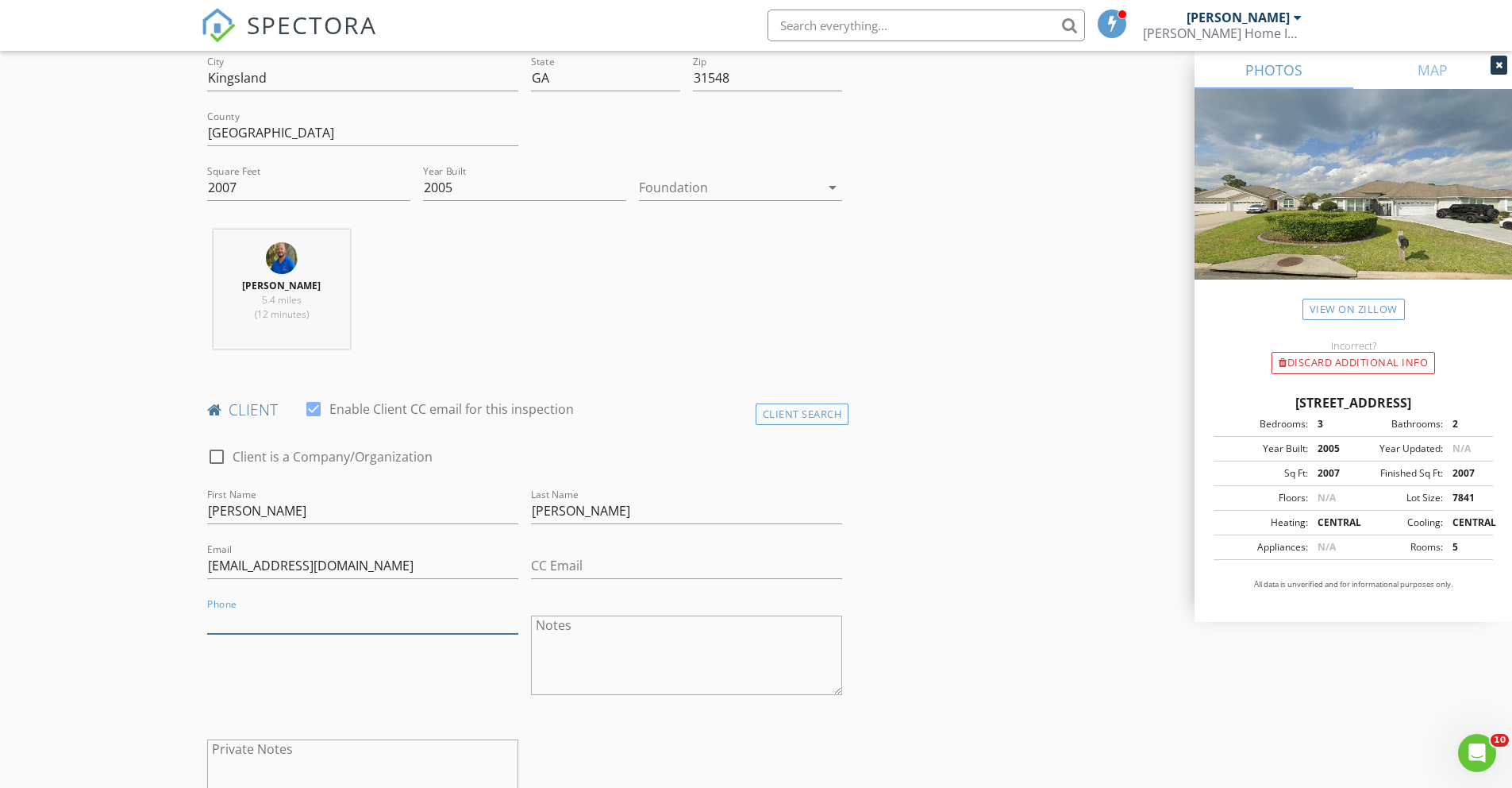
click at [225, 607] on input "Phone" at bounding box center [363, 620] width 311 height 26
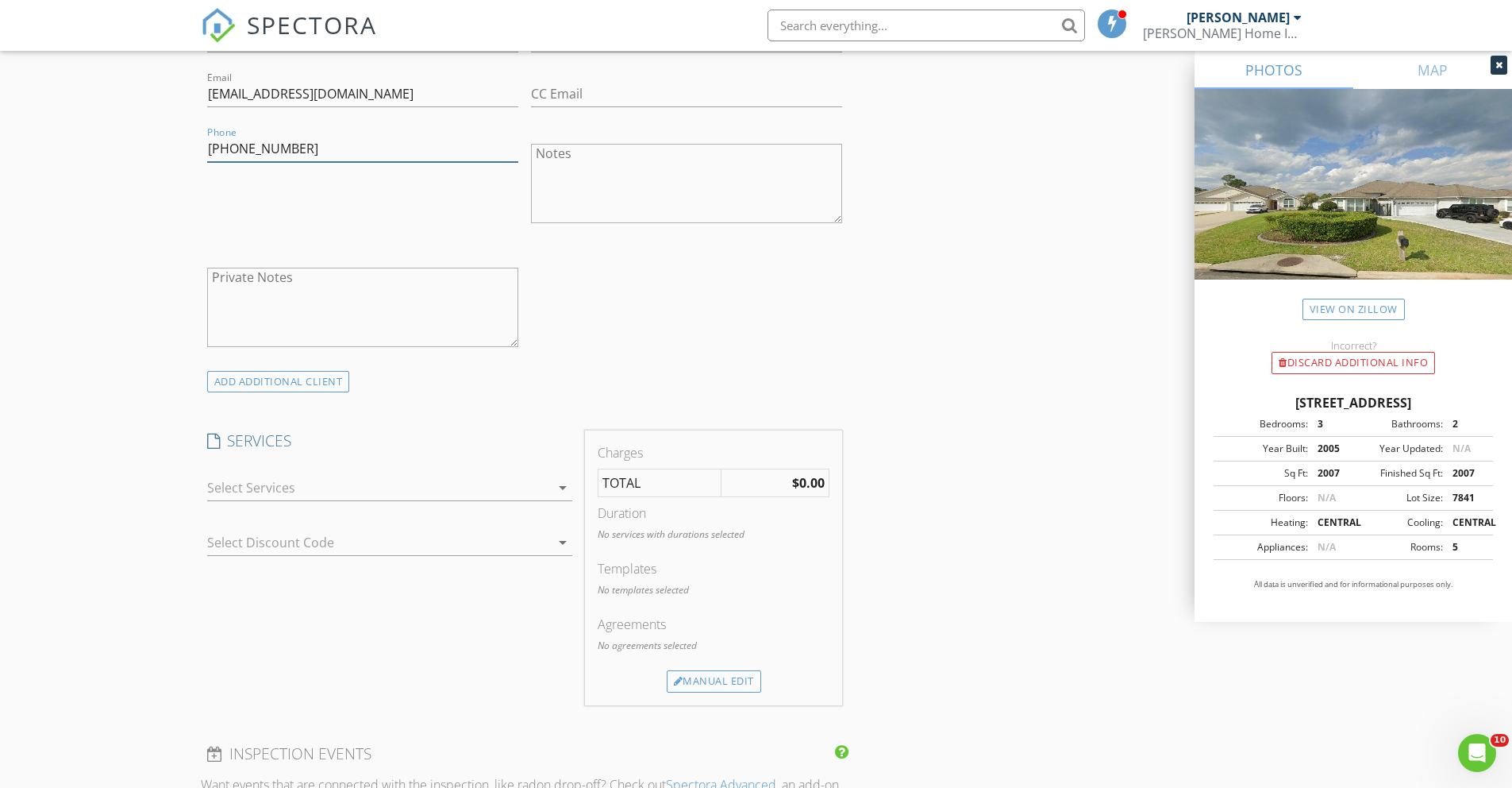
scroll to position [952, 0]
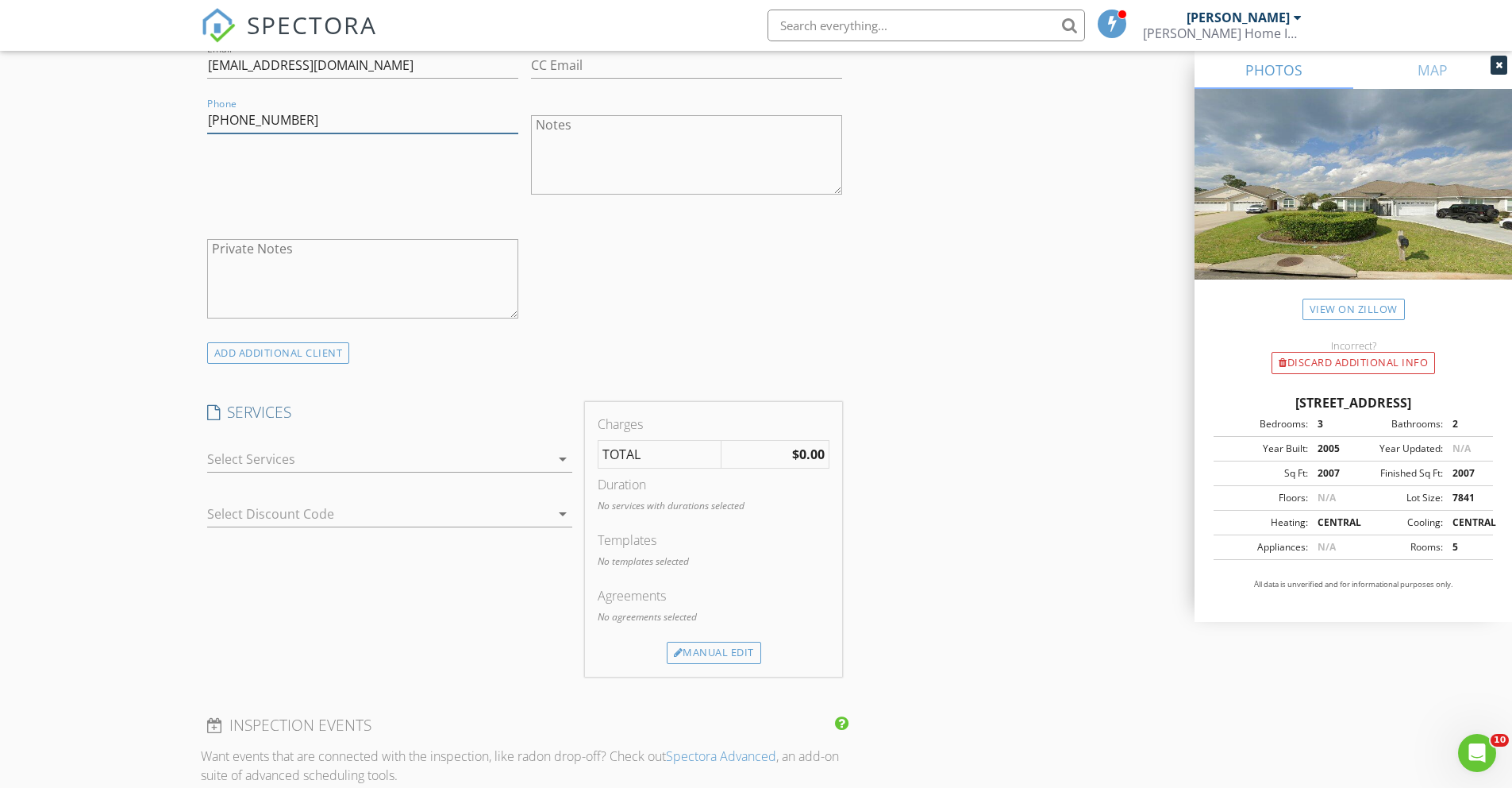
type input "912-292-6233"
click at [553, 454] on icon "arrow_drop_down" at bounding box center [562, 458] width 19 height 19
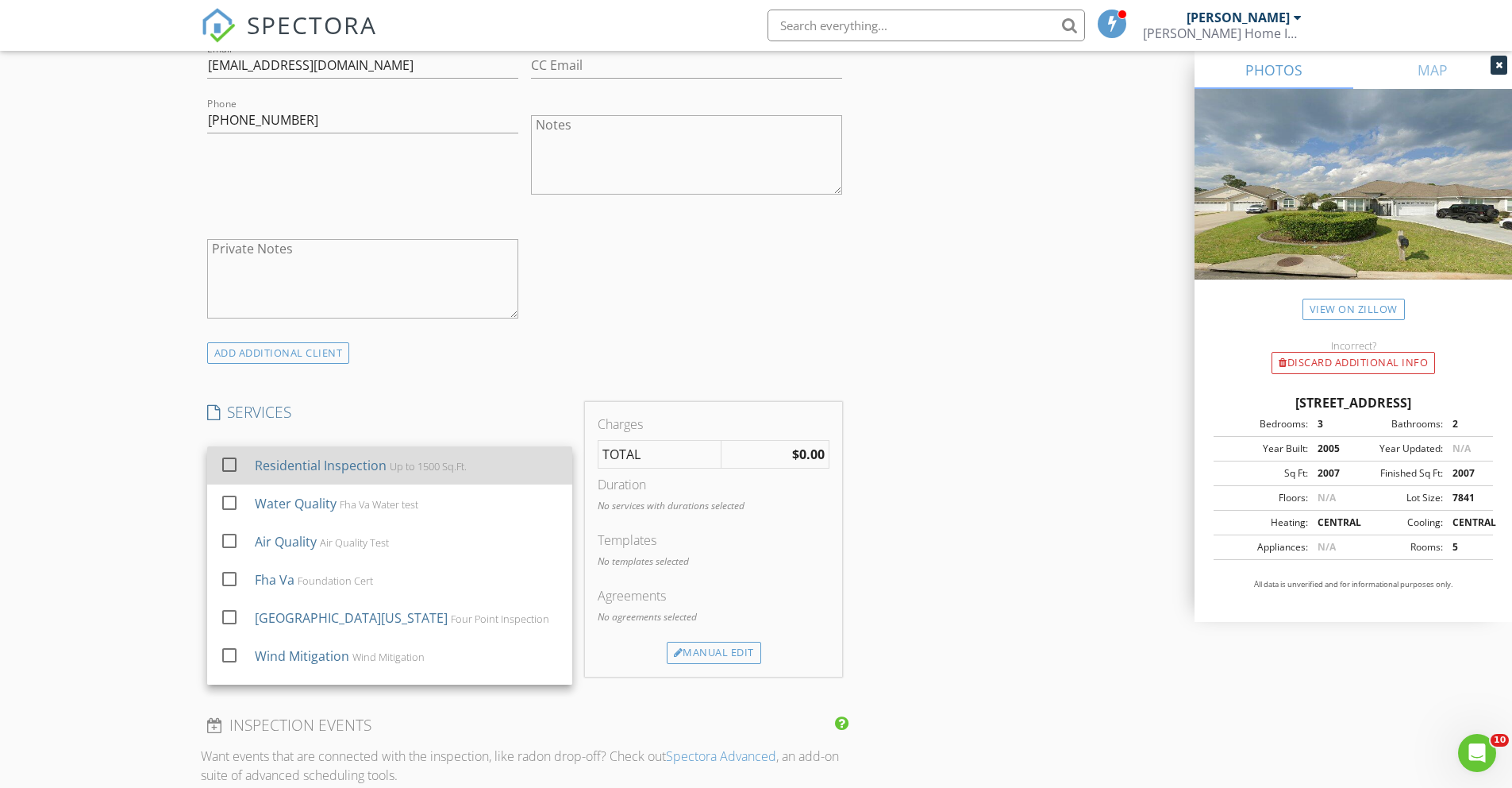
click at [356, 463] on div "Residential Inspection" at bounding box center [320, 465] width 132 height 19
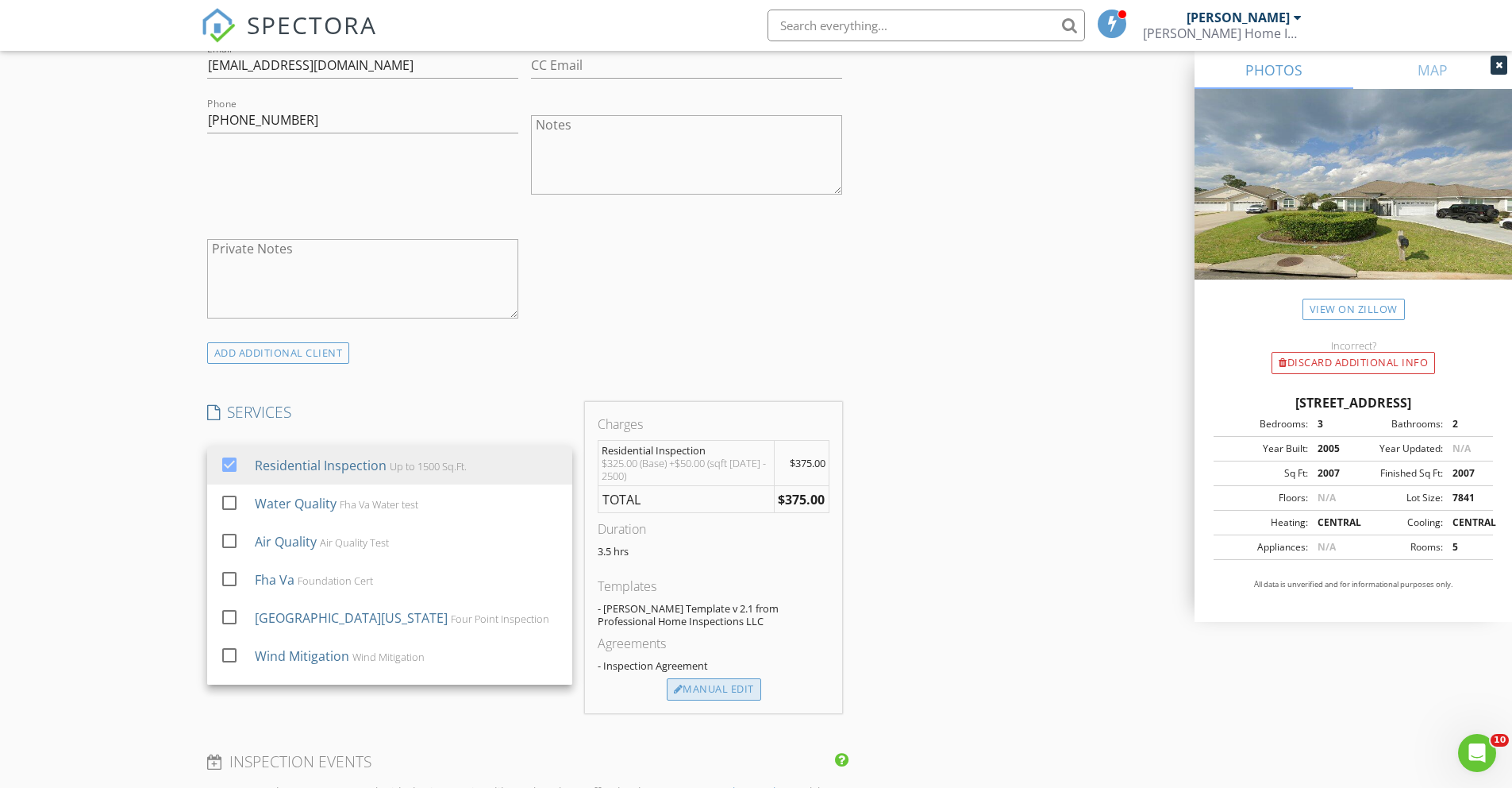
click at [733, 685] on div "Manual Edit" at bounding box center [713, 689] width 94 height 22
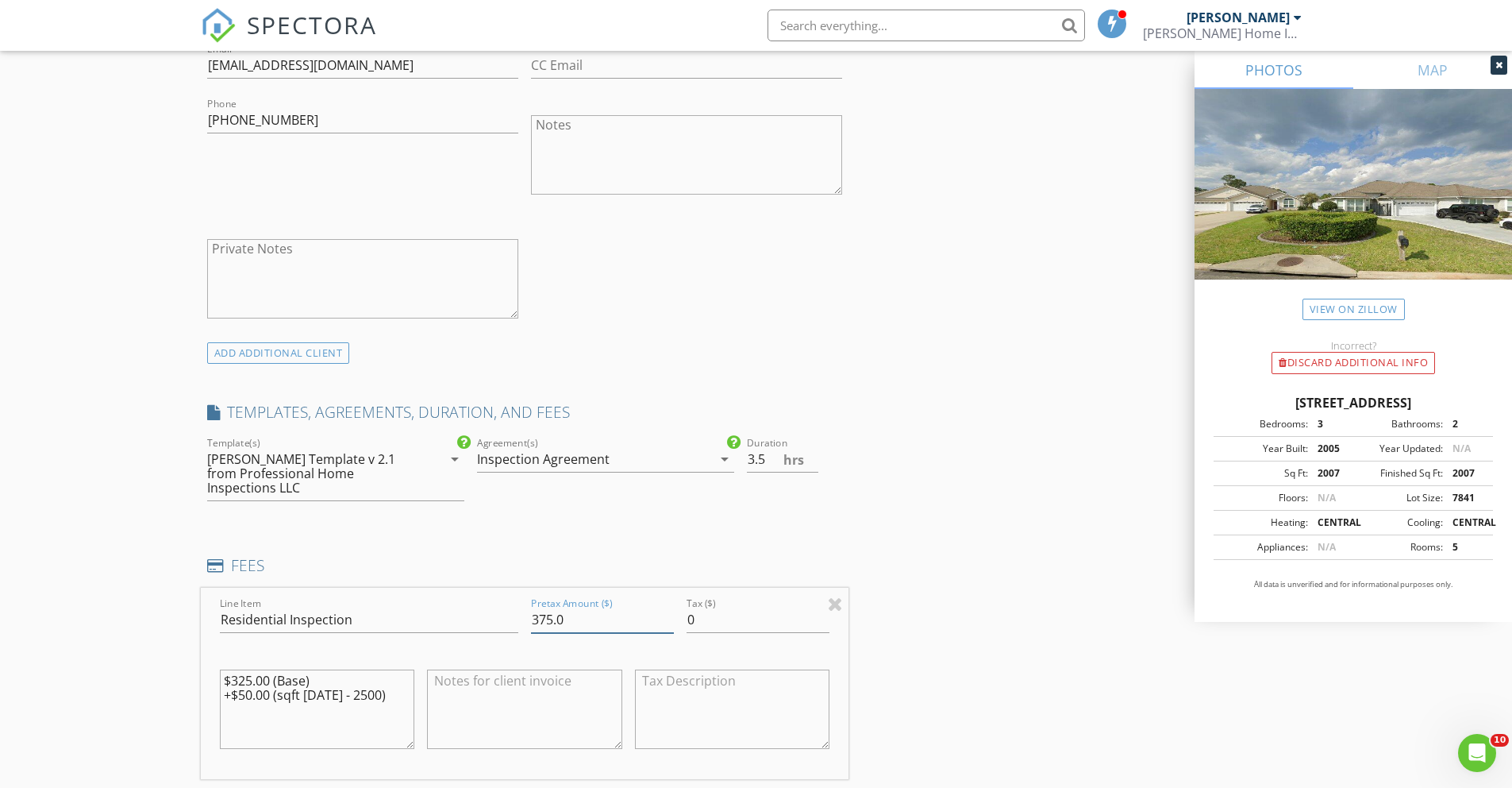
drag, startPoint x: 609, startPoint y: 601, endPoint x: 488, endPoint y: 598, distance: 121.0
click at [488, 598] on div "Line Item Residential Inspection Pretax Amount ($) 375.0 Tax ($) 0 $325.00 (Bas…" at bounding box center [526, 683] width 649 height 191
type input "350"
click at [815, 470] on input "3.5" at bounding box center [783, 459] width 72 height 26
type input "3"
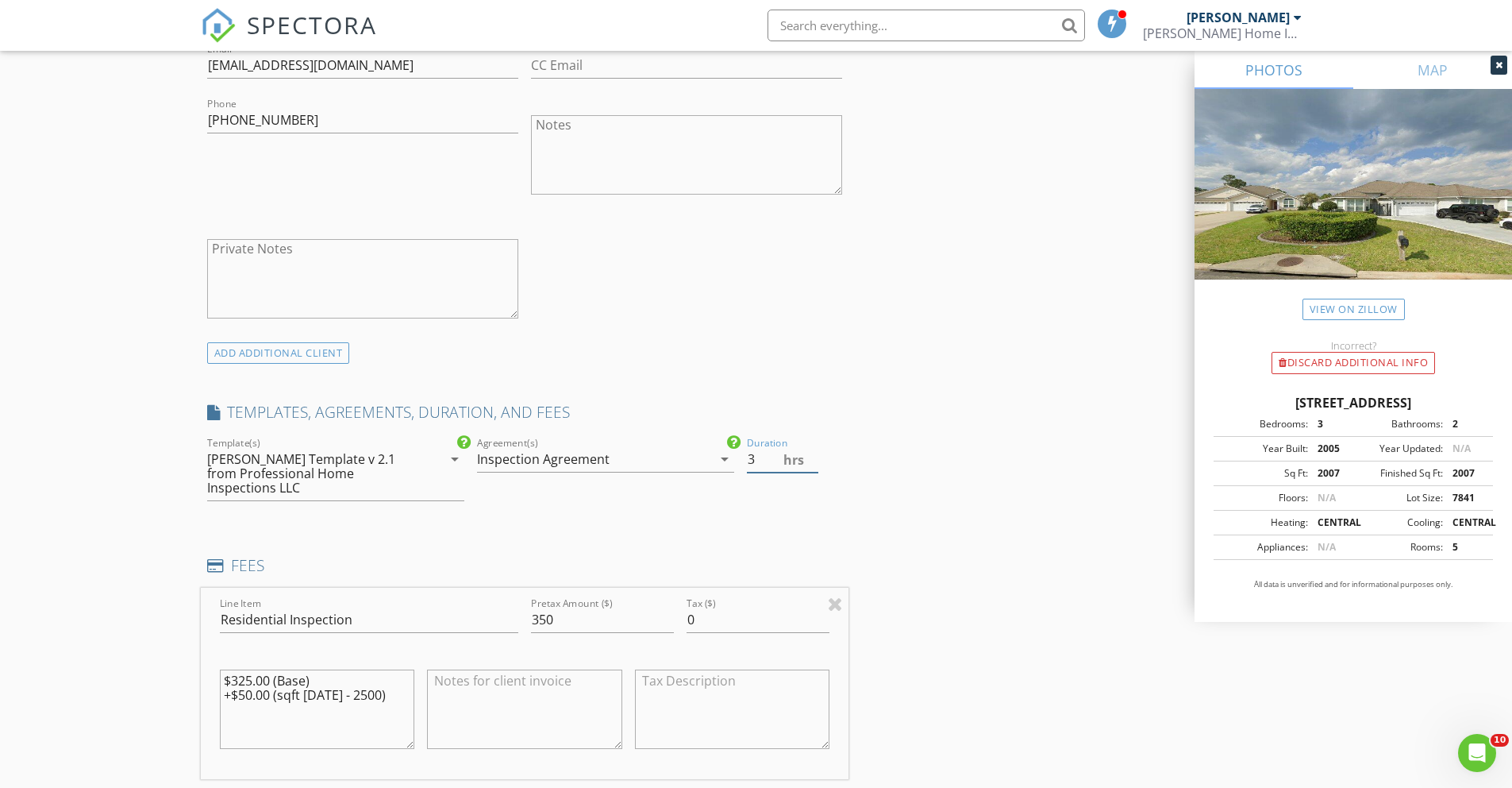
click at [815, 465] on input "3" at bounding box center [783, 459] width 72 height 26
click at [1030, 515] on div "INSPECTOR(S) check_box Tom Rosario PRIMARY Tom Rosario arrow_drop_down check_bo…" at bounding box center [756, 634] width 1111 height 2805
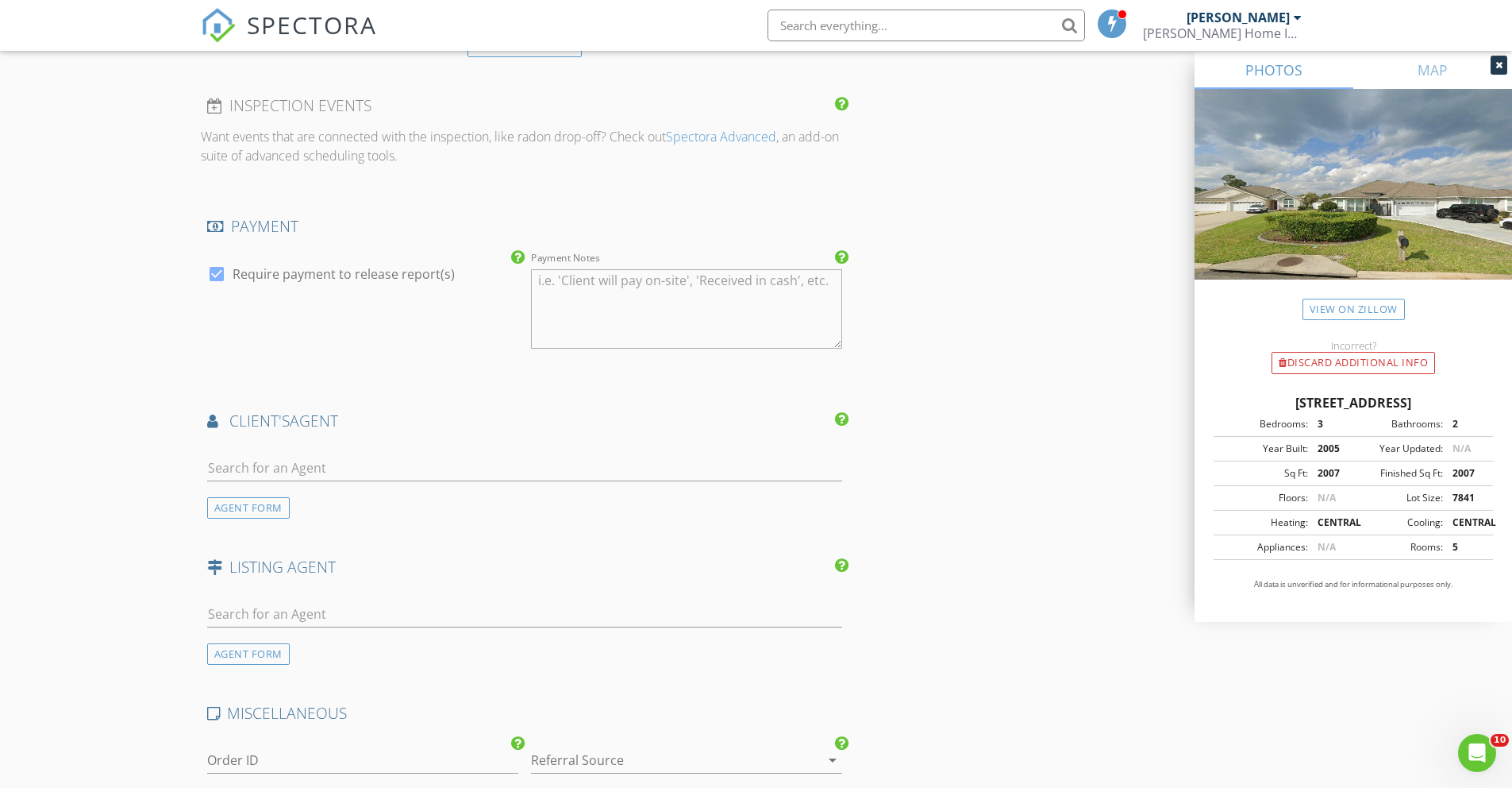
scroll to position [1841, 0]
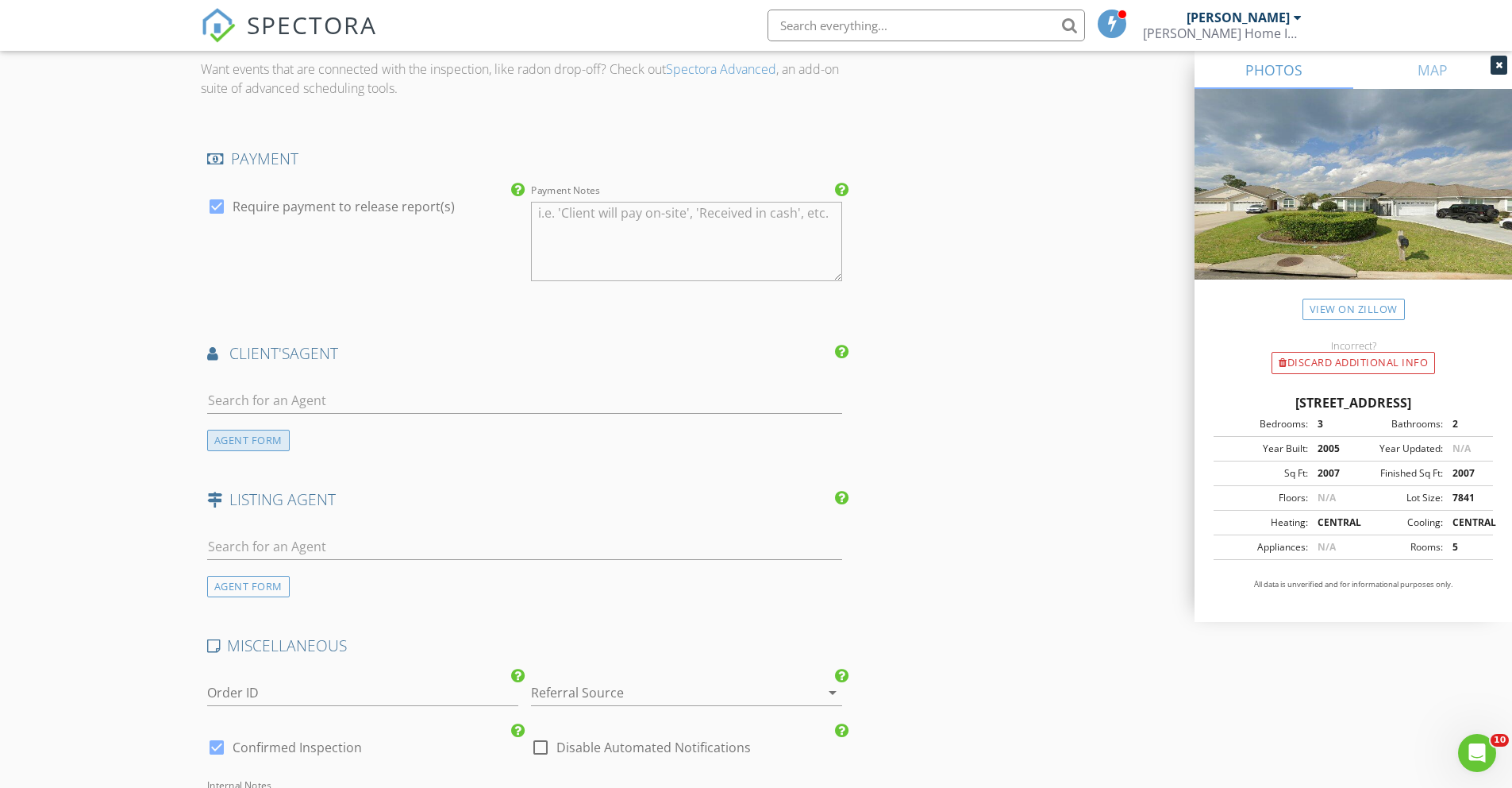
click at [255, 429] on div "AGENT FORM" at bounding box center [249, 440] width 83 height 22
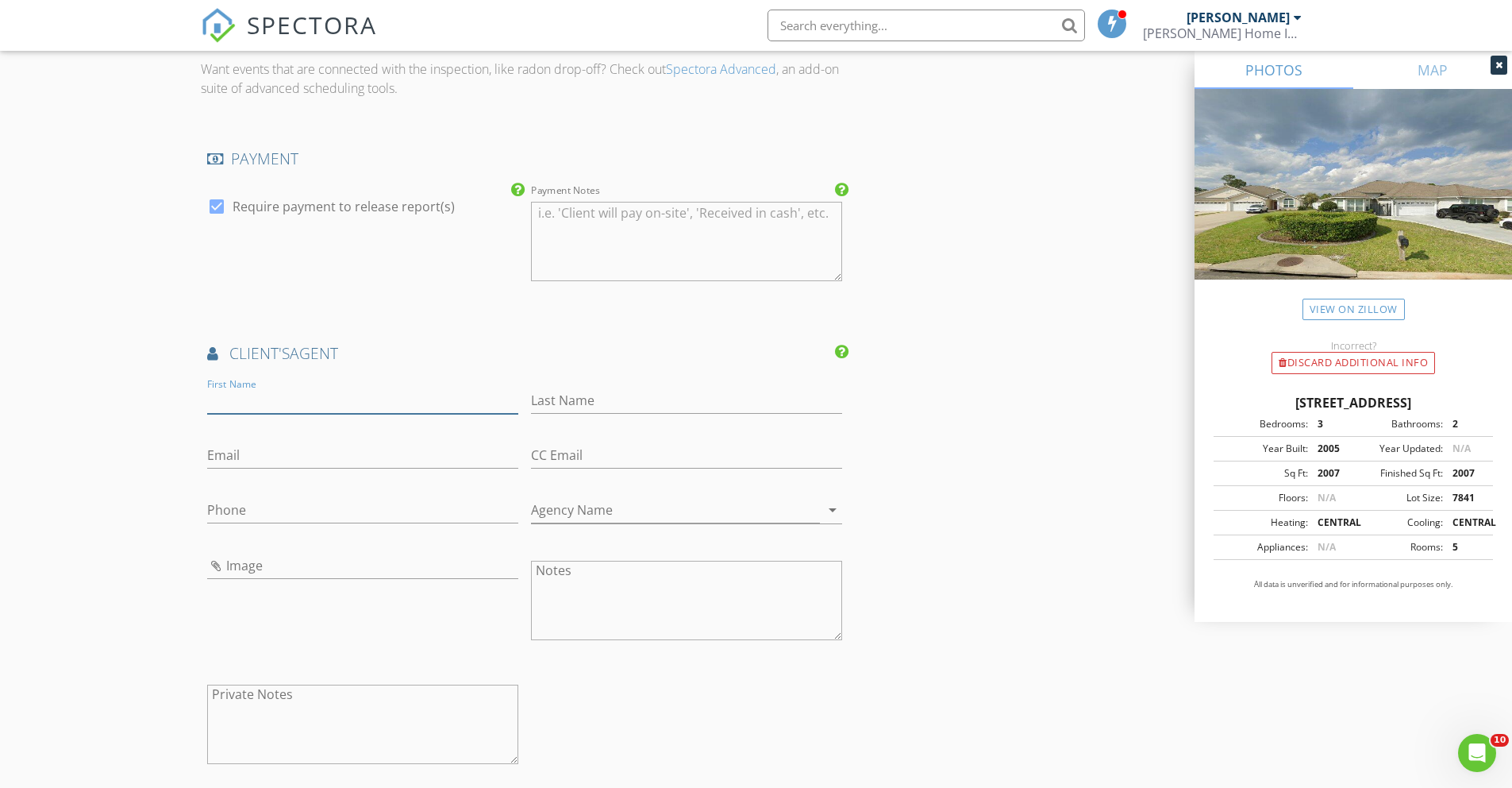
click at [257, 393] on input "First Name" at bounding box center [363, 400] width 311 height 26
type input "Olivia"
click at [570, 388] on input "Last Name" at bounding box center [686, 400] width 311 height 26
type input "Laverenz"
click at [238, 444] on input "Email" at bounding box center [363, 455] width 311 height 26
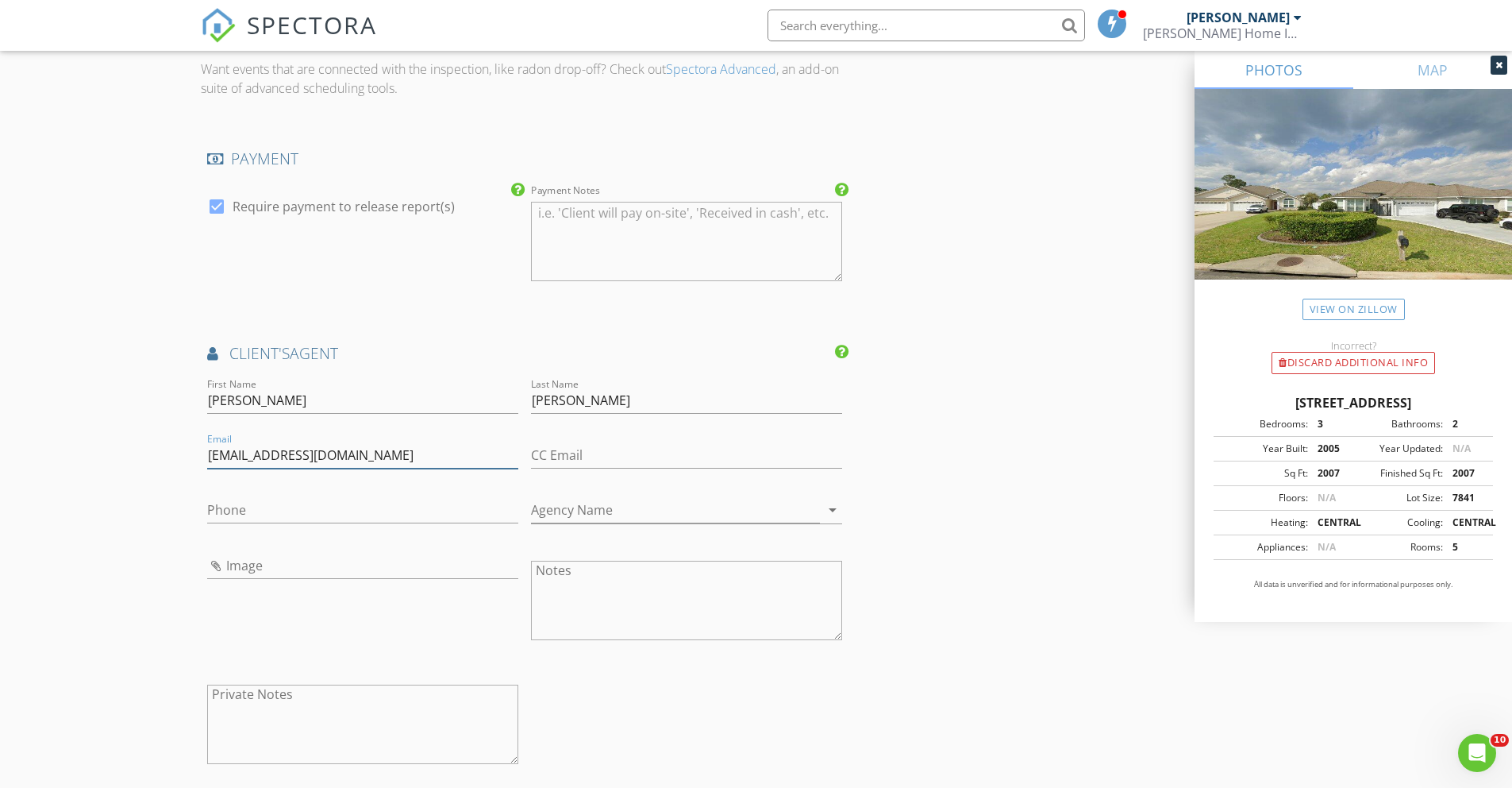
type input "olaverenz1@yahoo.com"
click at [251, 499] on input "Phone" at bounding box center [363, 509] width 311 height 26
type input "3"
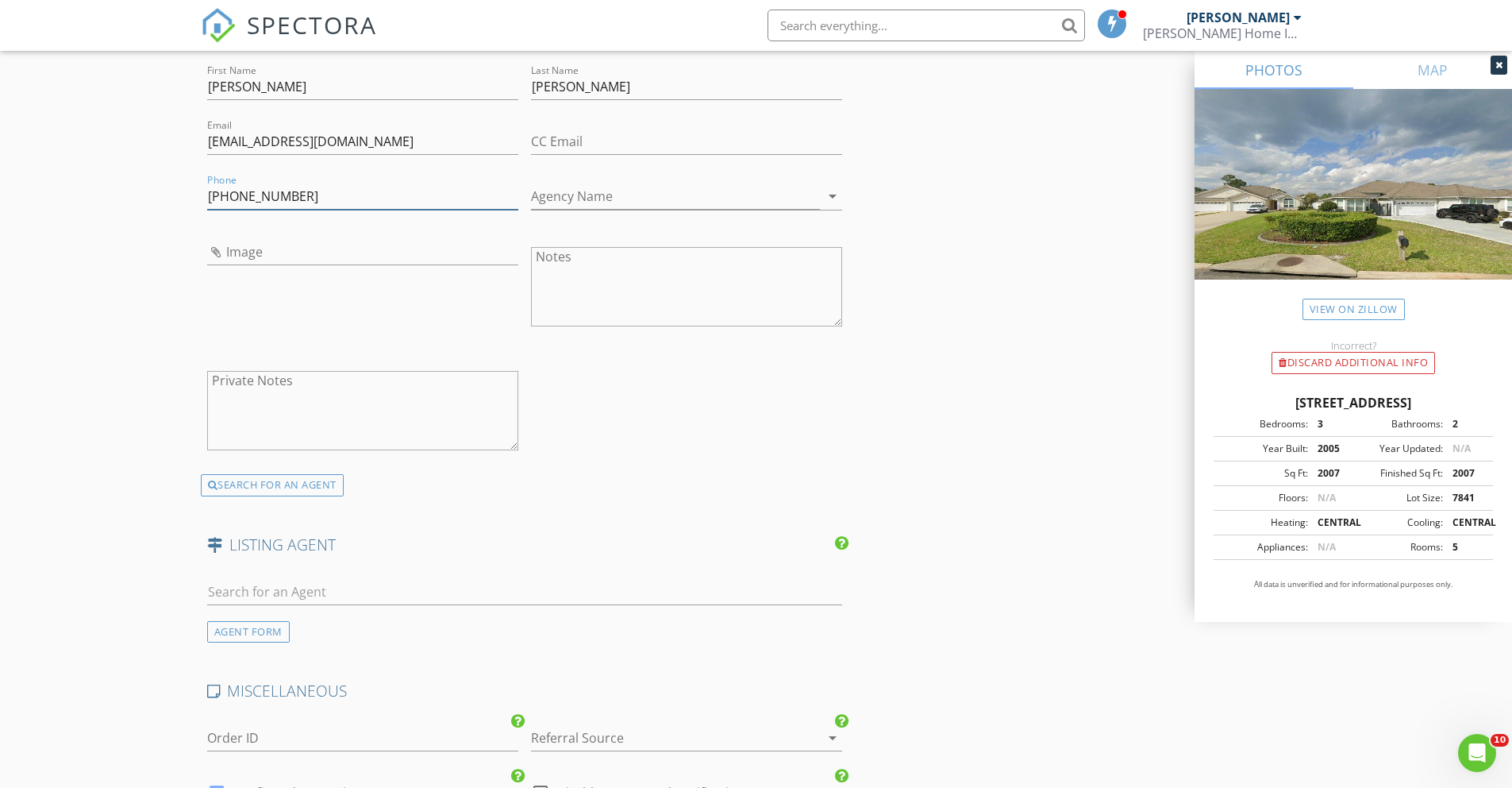
scroll to position [2197, 0]
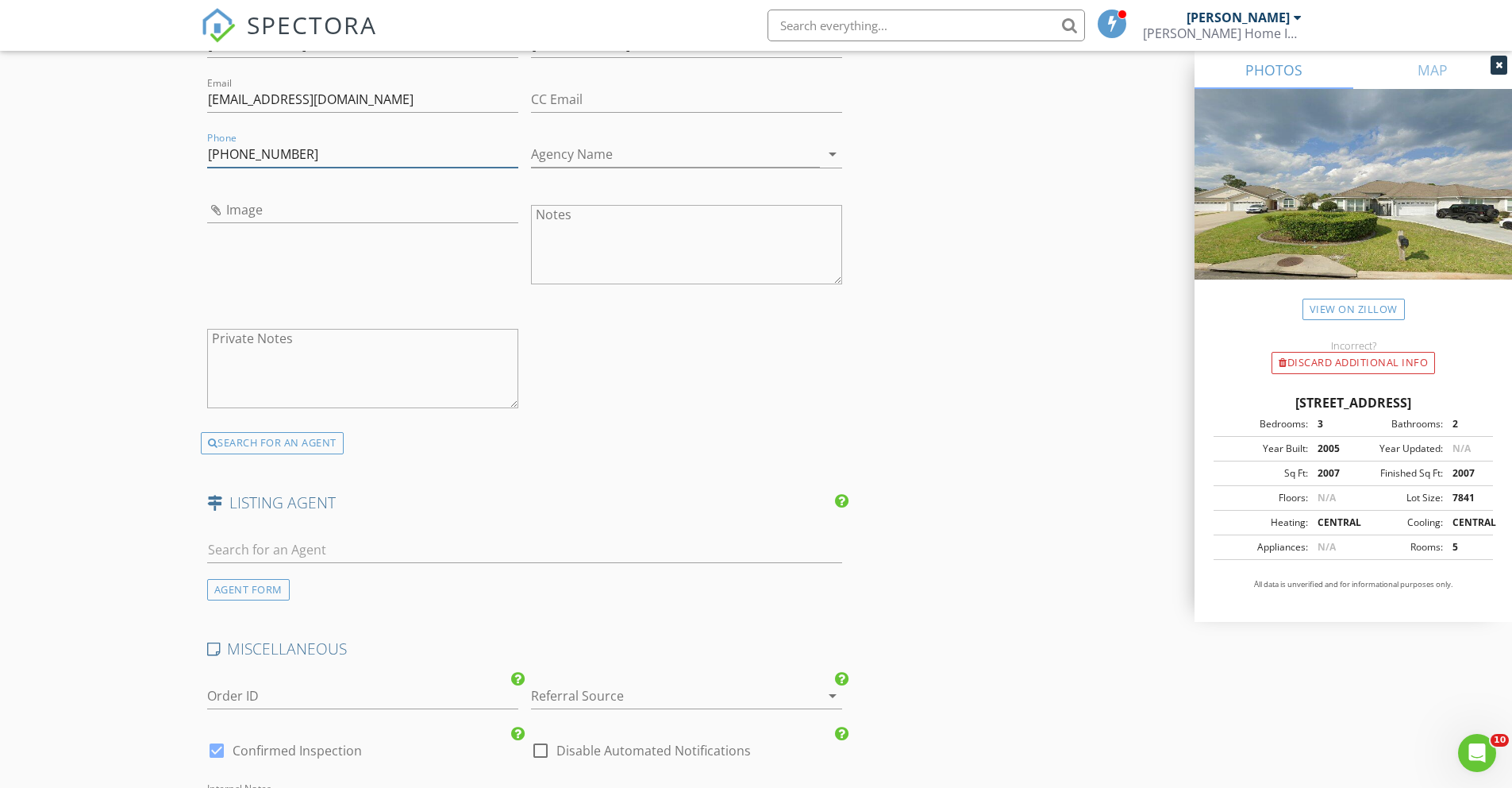
type input "912-414-7266"
click at [270, 536] on input "text" at bounding box center [526, 549] width 636 height 26
type input "bob"
drag, startPoint x: 232, startPoint y: 532, endPoint x: 199, endPoint y: 531, distance: 33.0
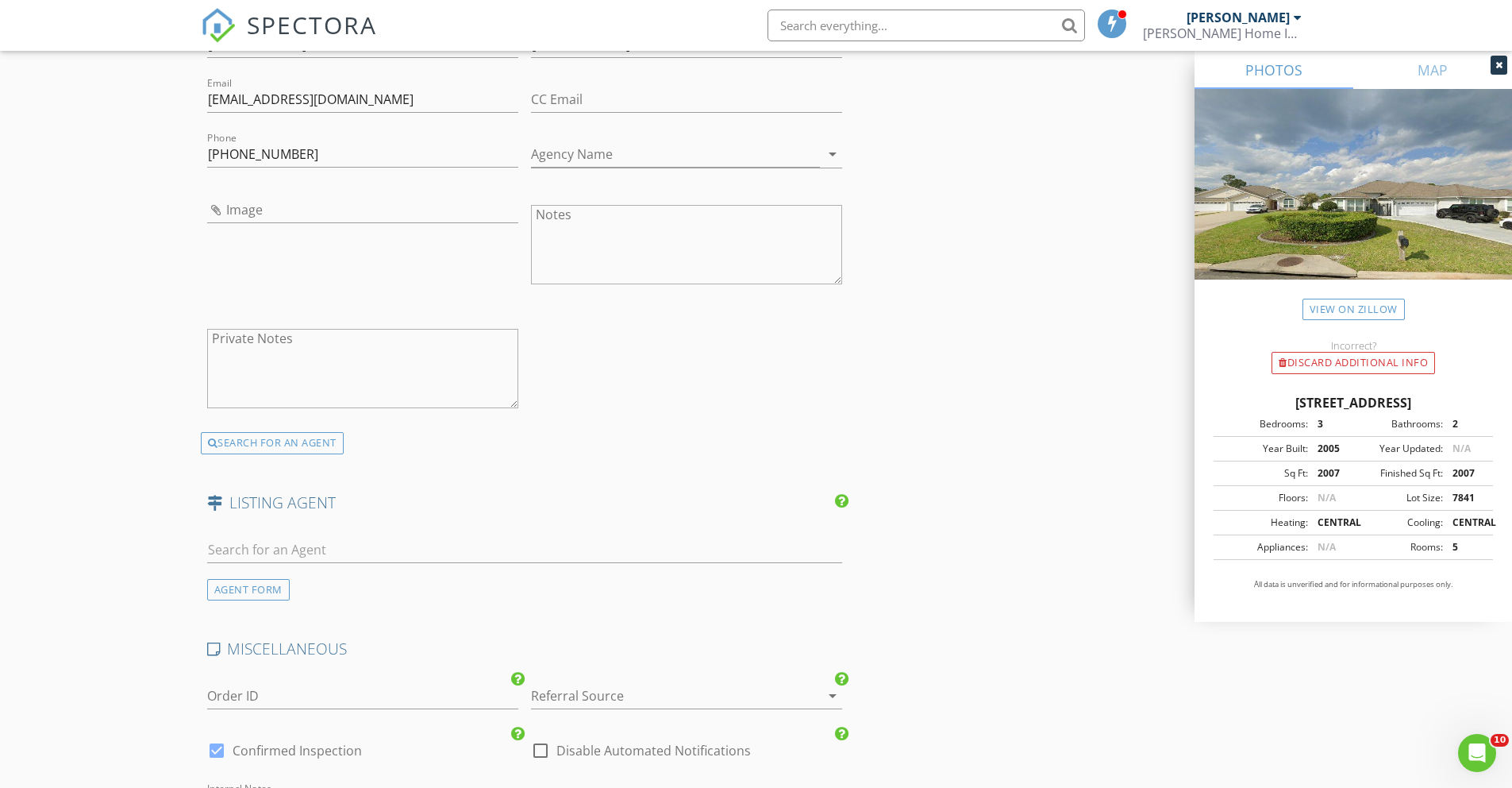
click at [205, 530] on div "AGENT FORM" at bounding box center [526, 562] width 649 height 76
click at [208, 536] on input "text" at bounding box center [526, 549] width 636 height 26
type input "B"
type input "p"
click at [269, 579] on div "AGENT FORM" at bounding box center [249, 589] width 83 height 22
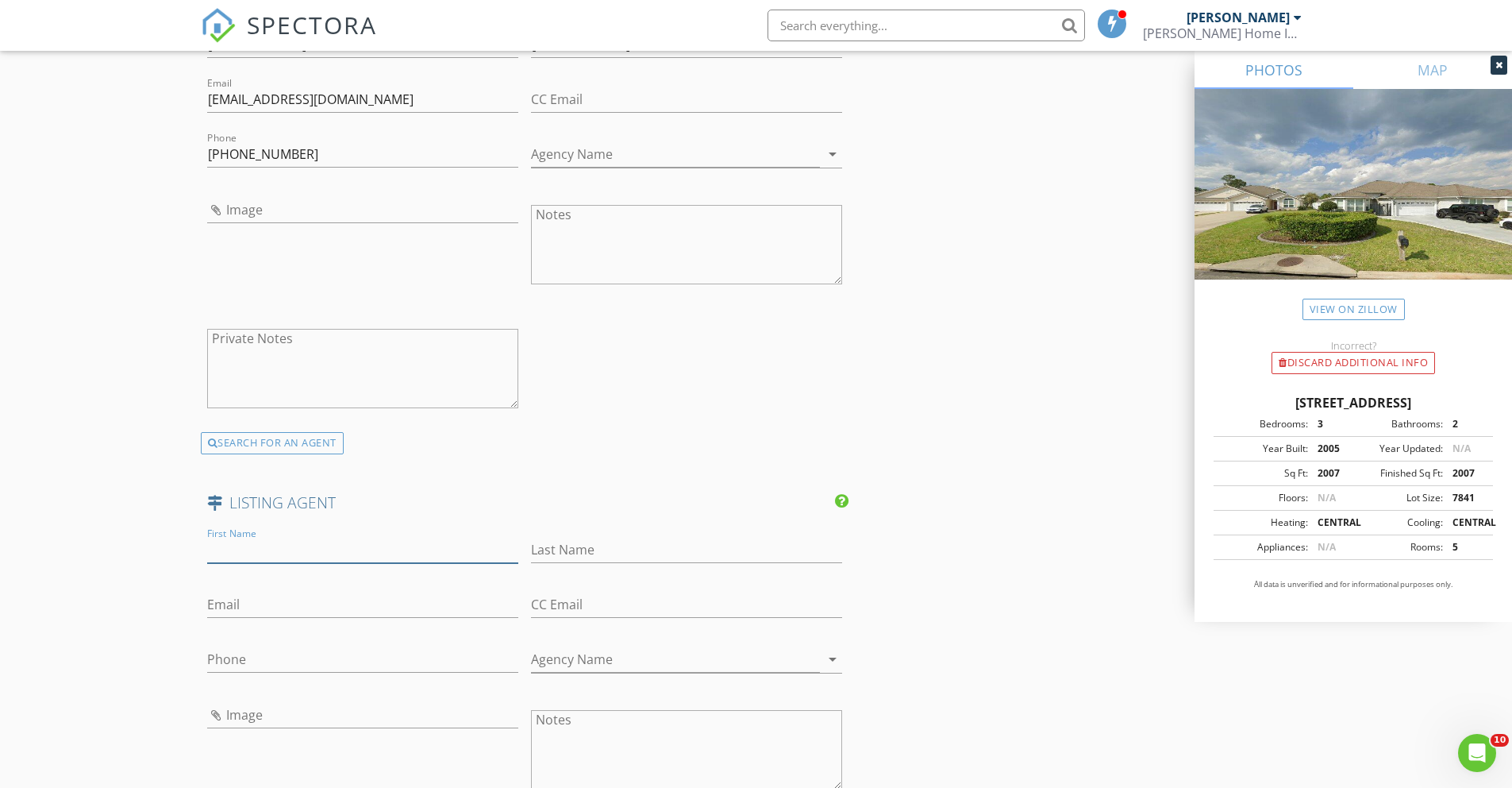
click at [262, 540] on input "First Name" at bounding box center [363, 549] width 311 height 26
type input "Bob"
click at [585, 536] on input "Last Name" at bounding box center [686, 549] width 311 height 26
type input "piljay"
click at [290, 651] on input "Phone" at bounding box center [363, 659] width 311 height 26
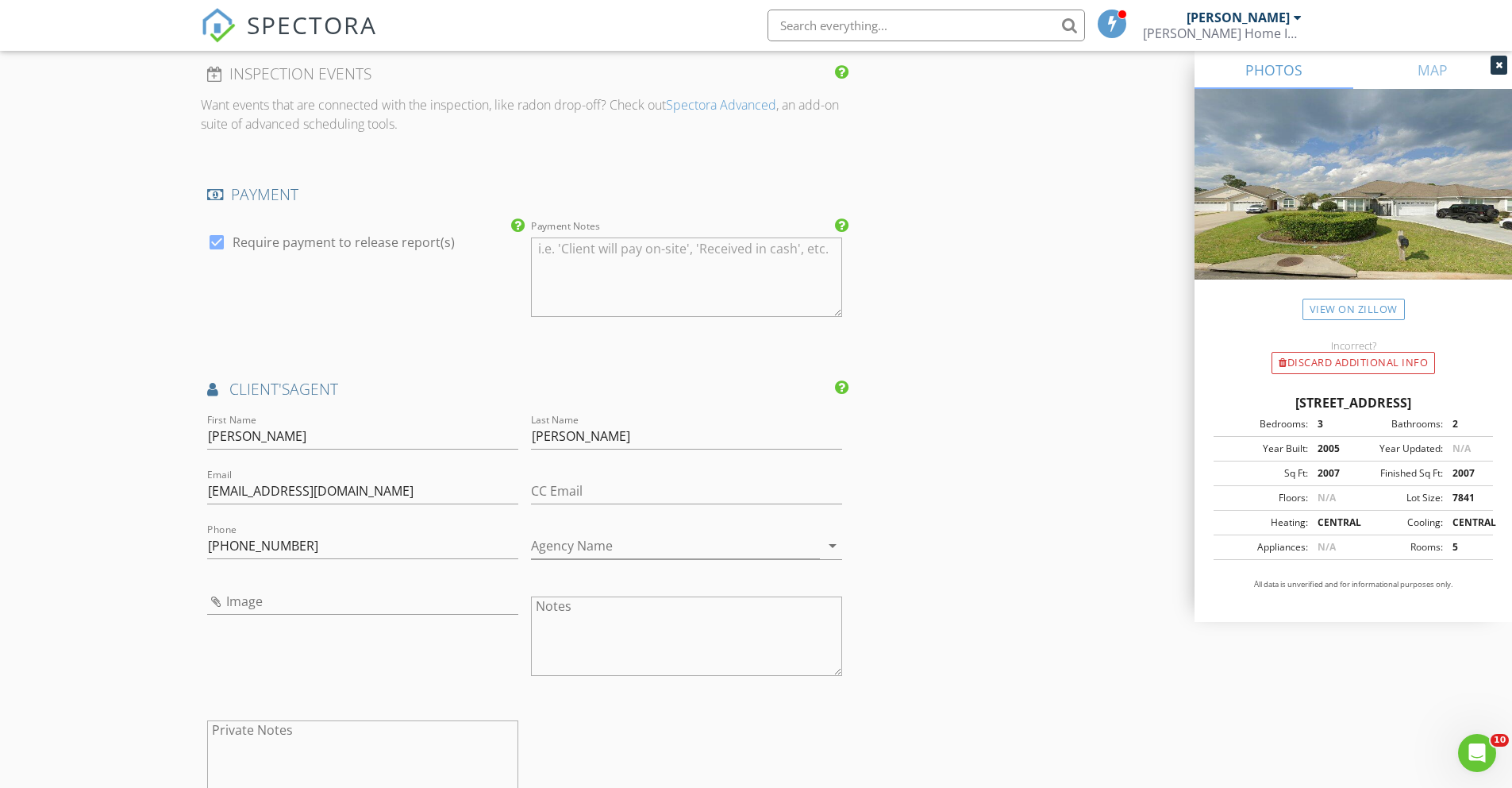
scroll to position [1854, 0]
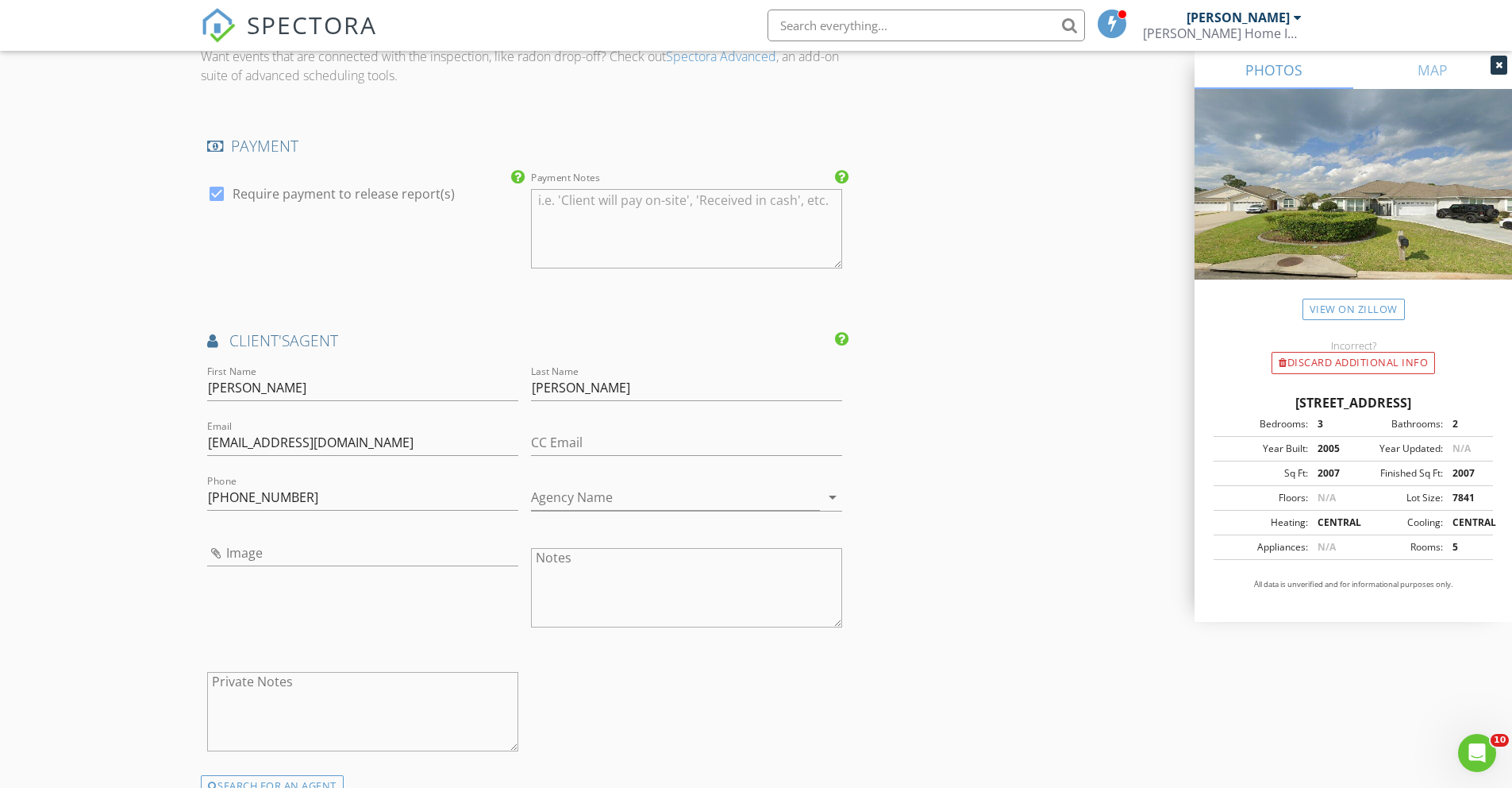
type input "912-322-1377"
click at [296, 530] on div "Image" at bounding box center [363, 555] width 311 height 51
click at [233, 540] on input "Image" at bounding box center [363, 553] width 311 height 26
type input "IMG_6553.jpeg"
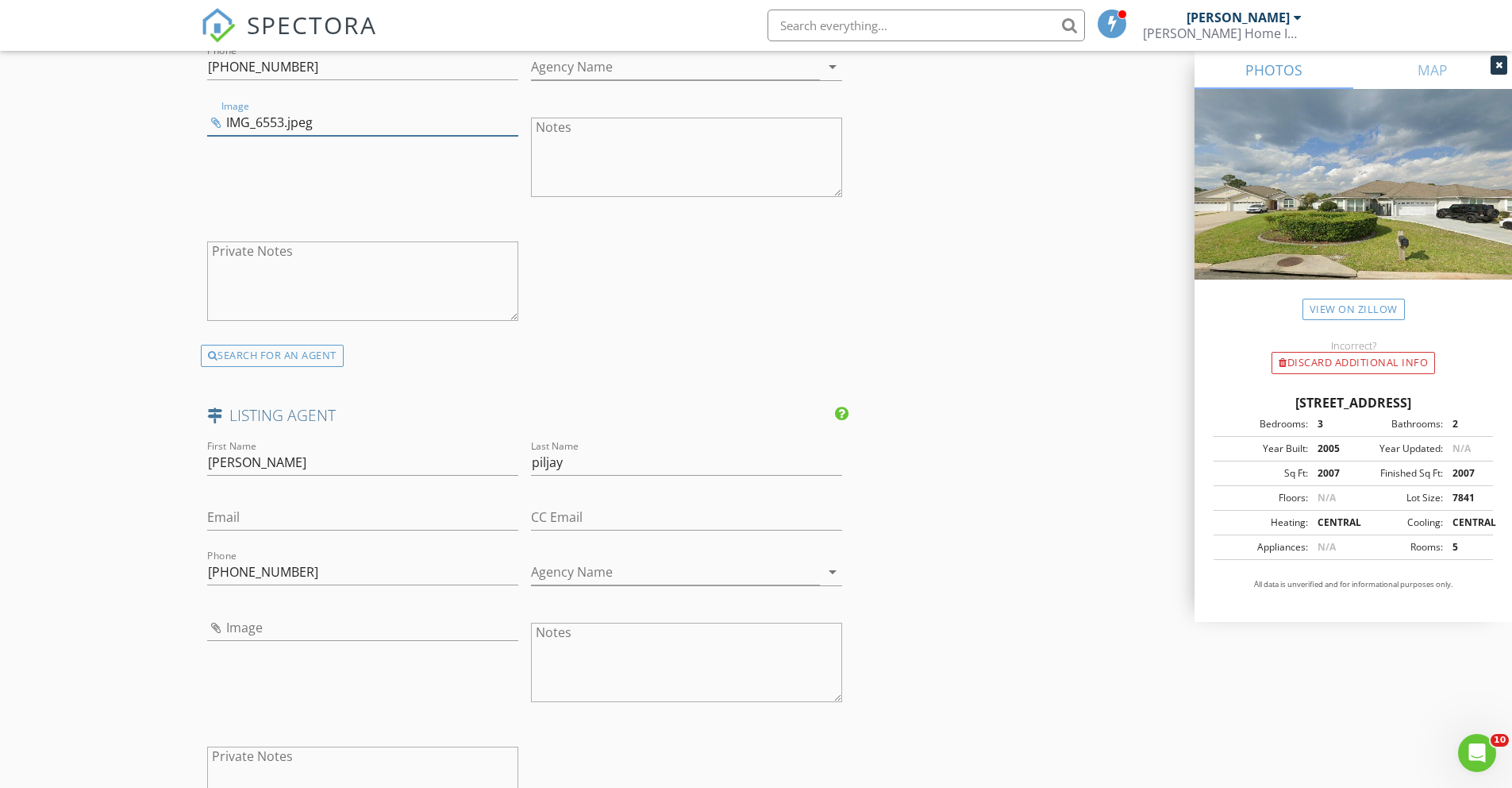
scroll to position [2299, 0]
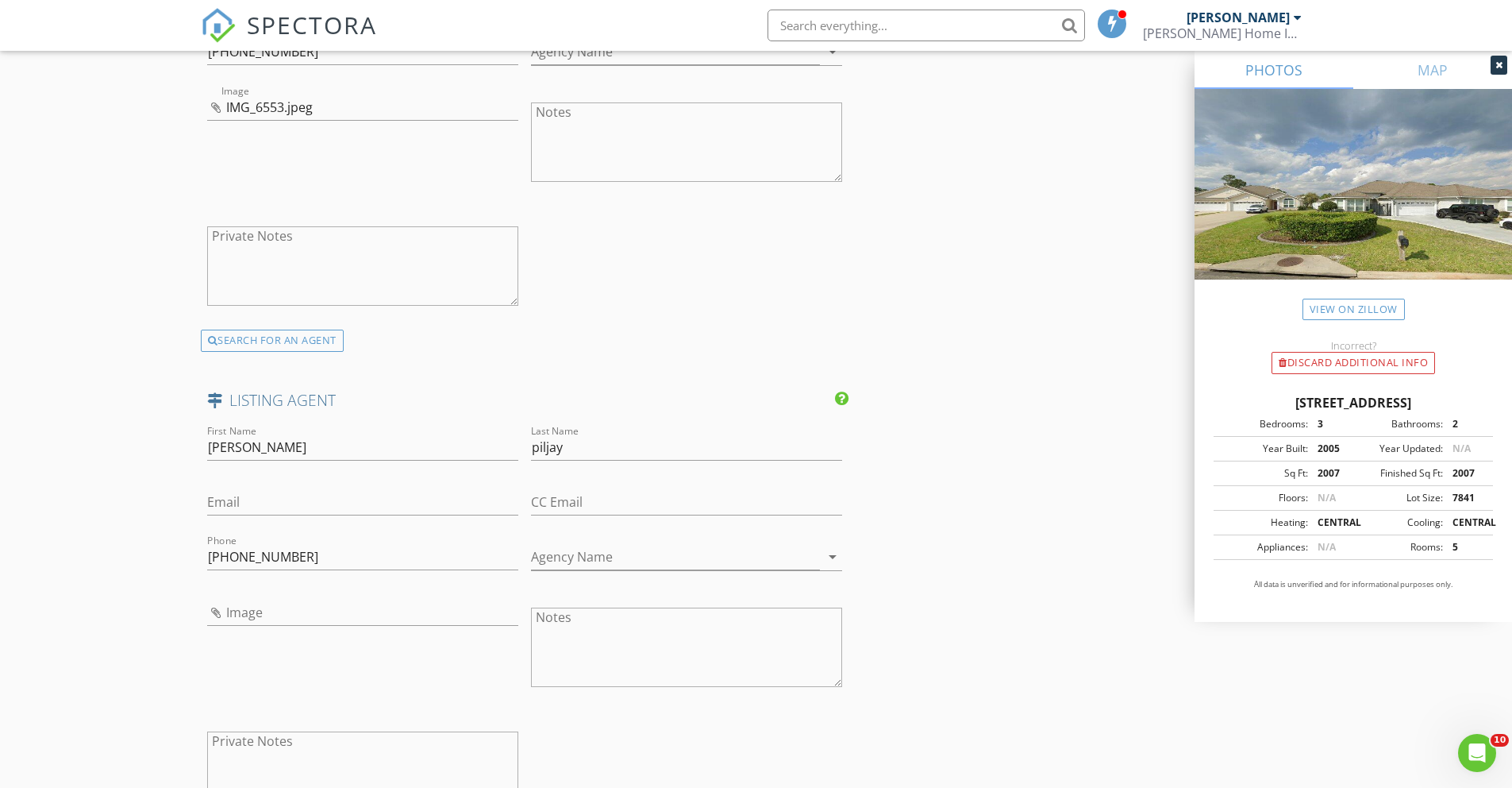
click at [290, 590] on div "Image" at bounding box center [363, 615] width 311 height 51
click at [243, 599] on input "Image" at bounding box center [363, 612] width 311 height 26
type input "IMG_6552.jpeg"
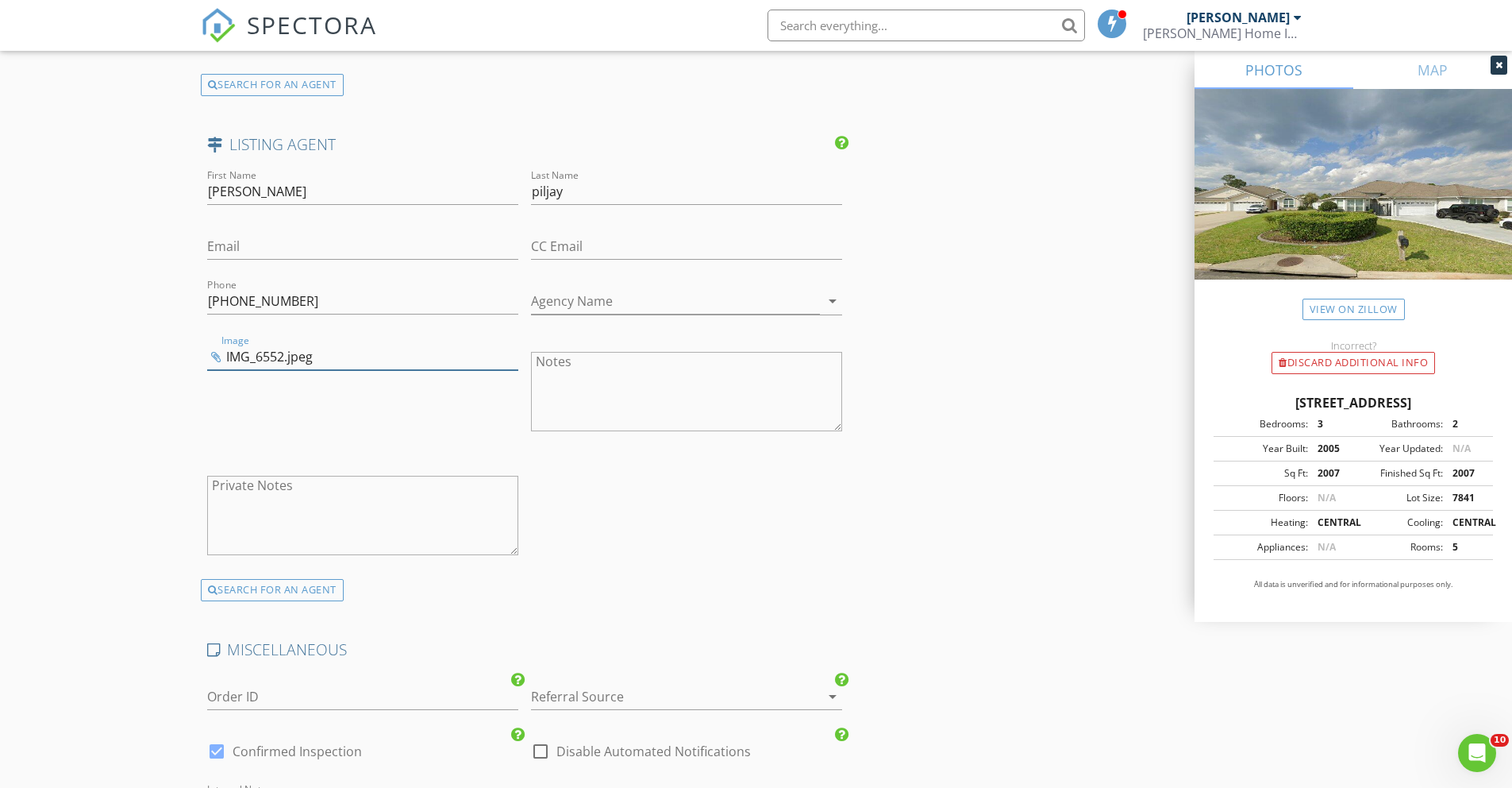
scroll to position [2943, 0]
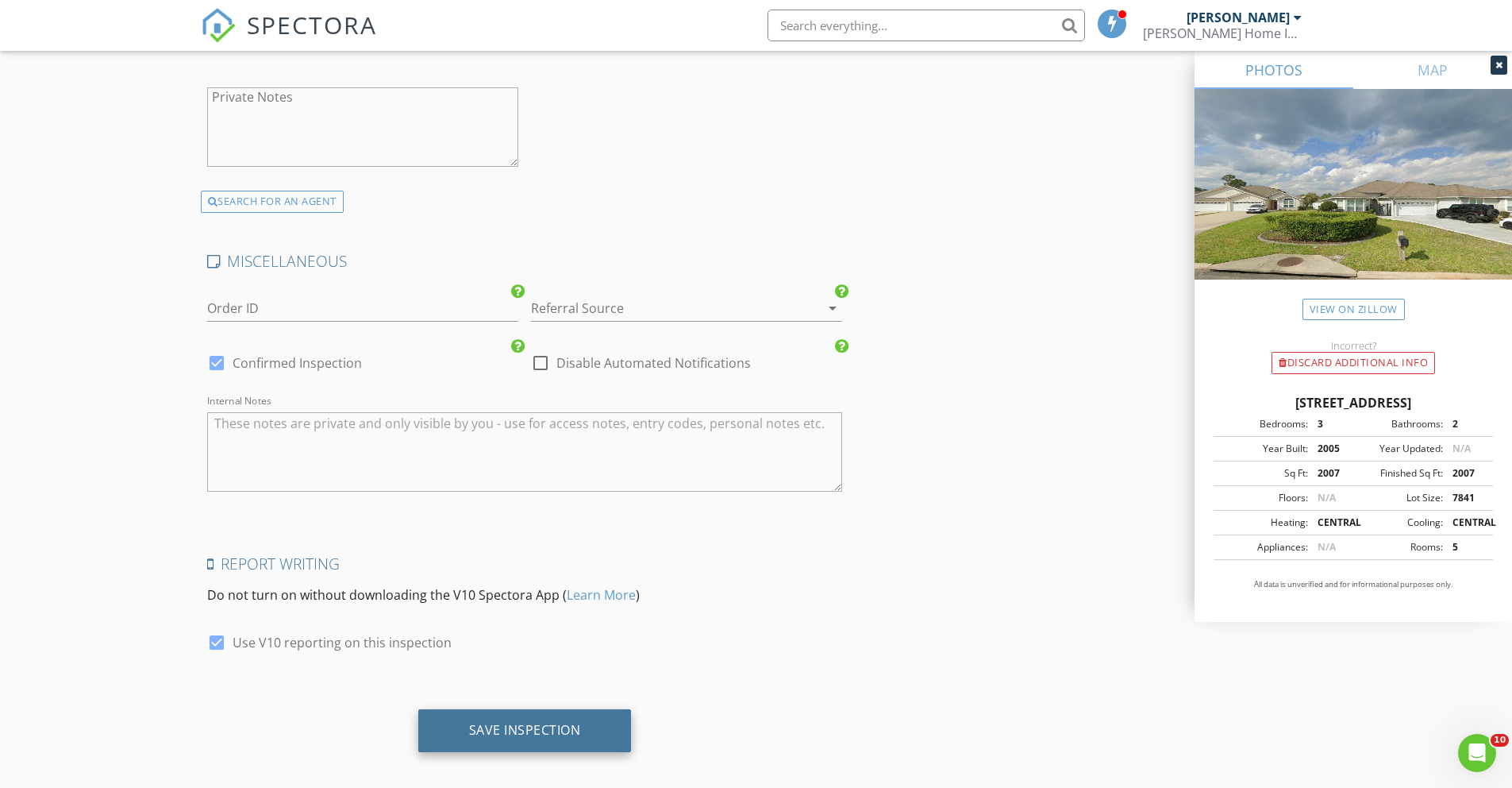
click at [587, 710] on div "Save Inspection" at bounding box center [526, 730] width 214 height 43
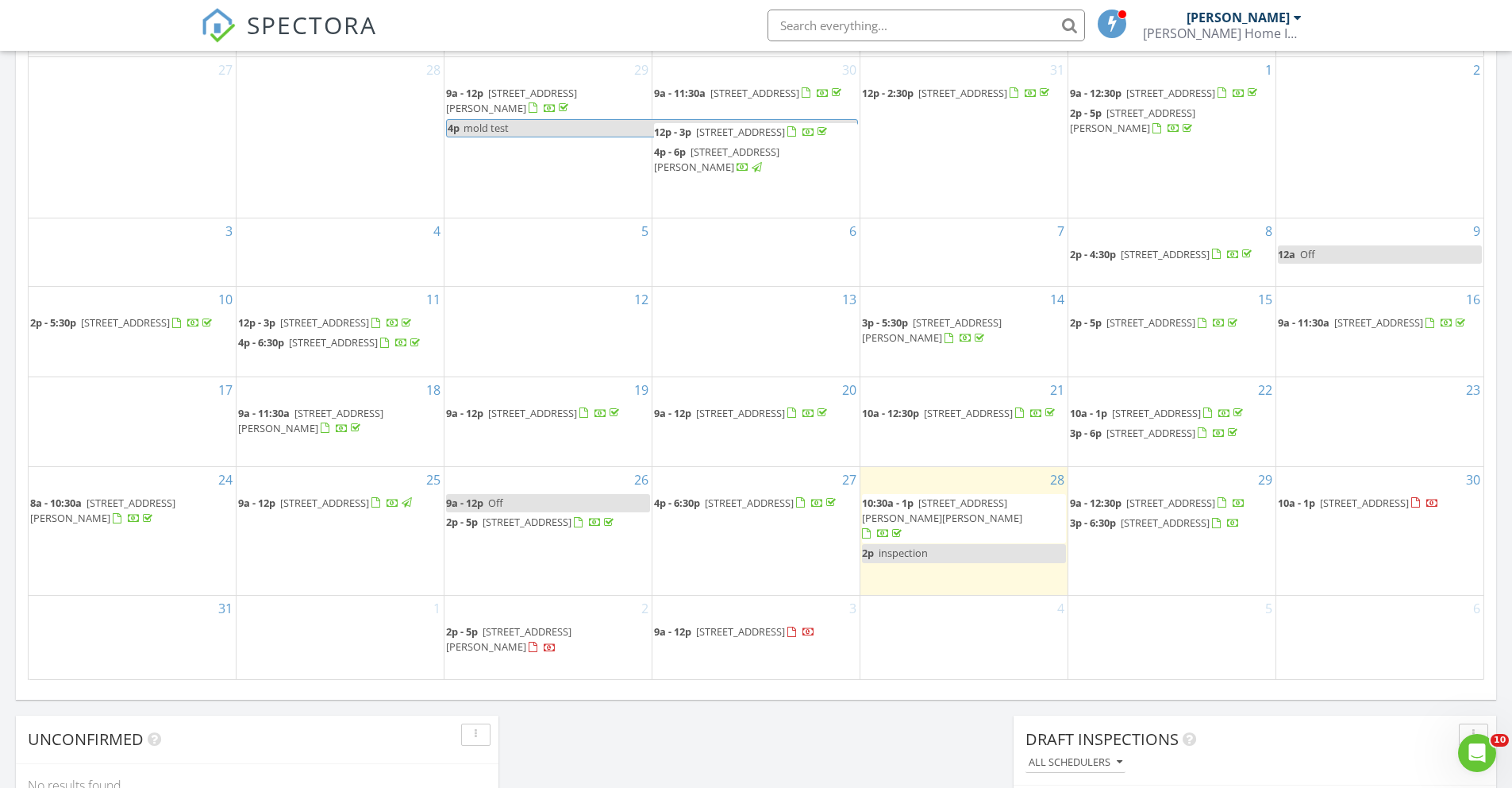
scroll to position [795, 0]
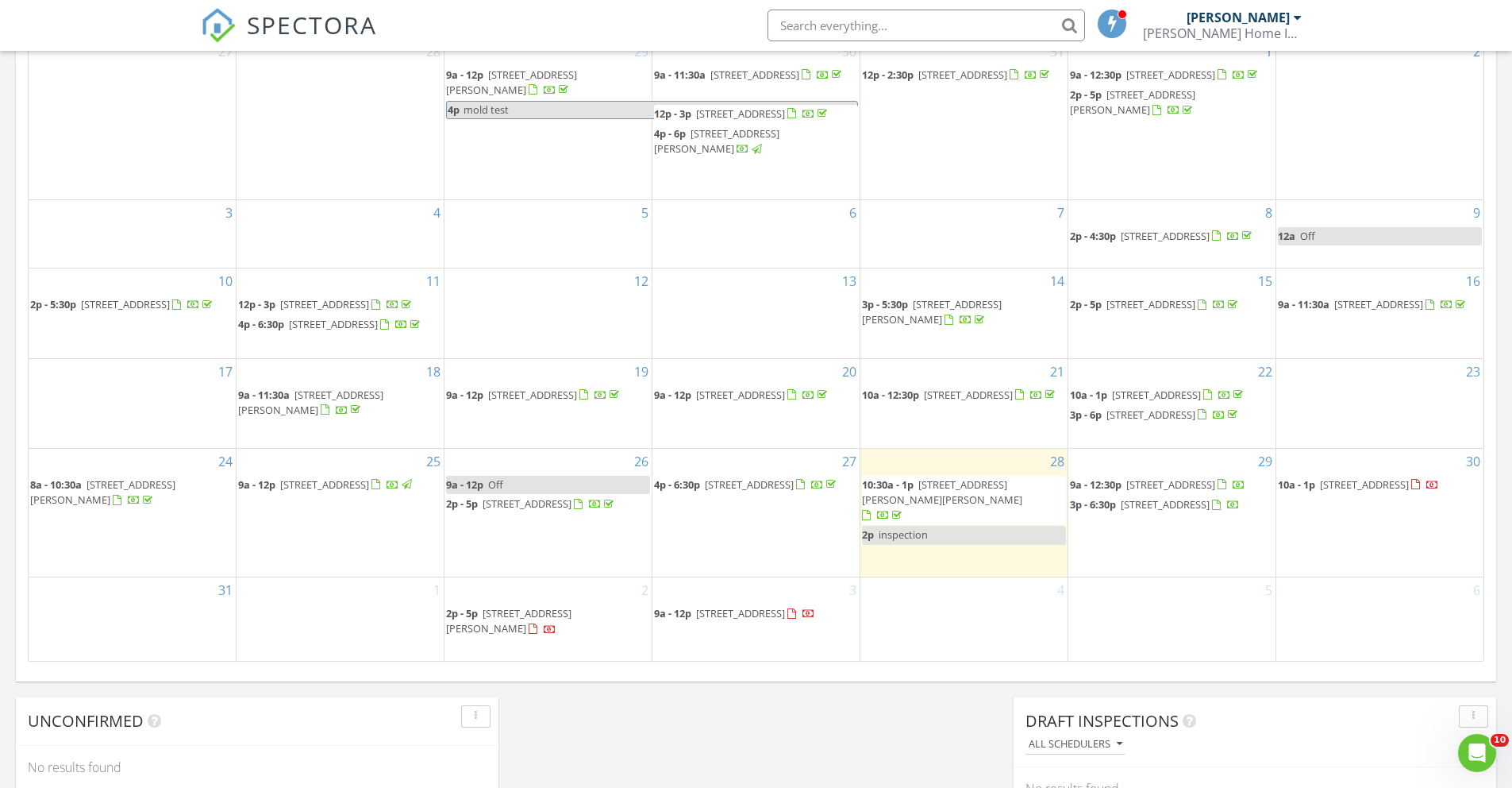
click at [738, 620] on span "223 Landing Blvd, Kingsland 31548" at bounding box center [740, 613] width 89 height 14
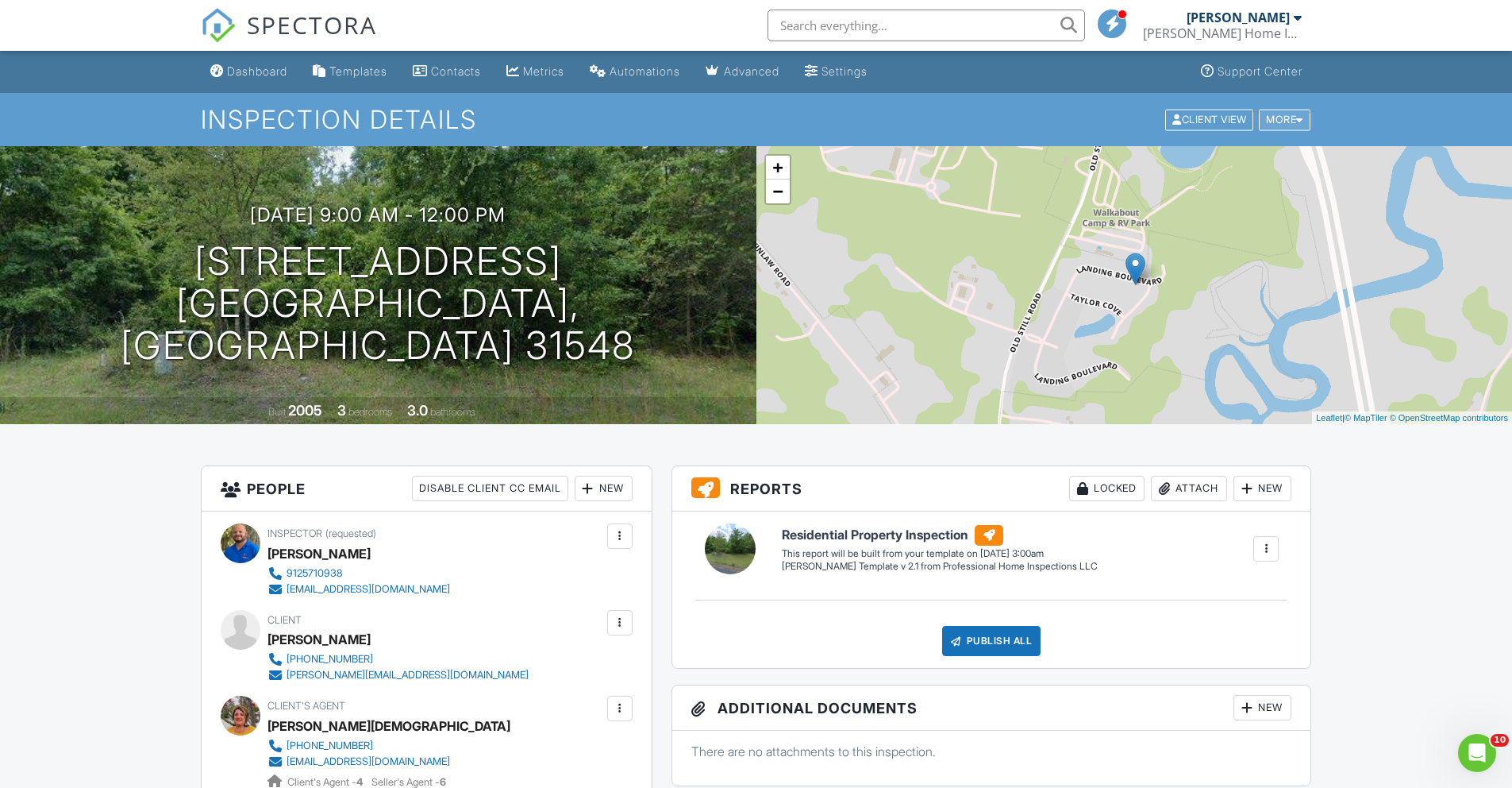
click at [1299, 120] on div at bounding box center [1300, 119] width 7 height 10
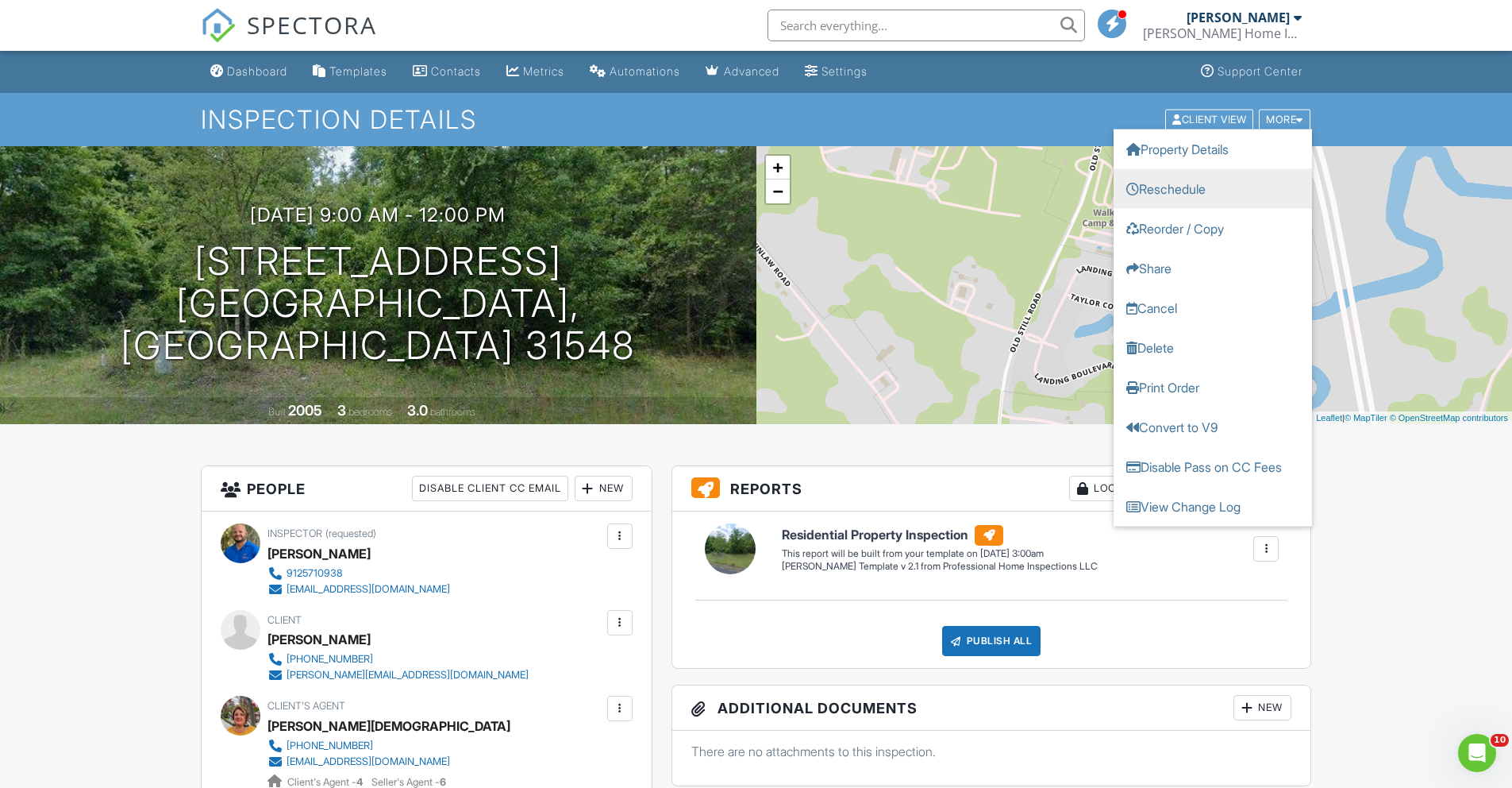
click at [1204, 184] on link "Reschedule" at bounding box center [1213, 188] width 199 height 40
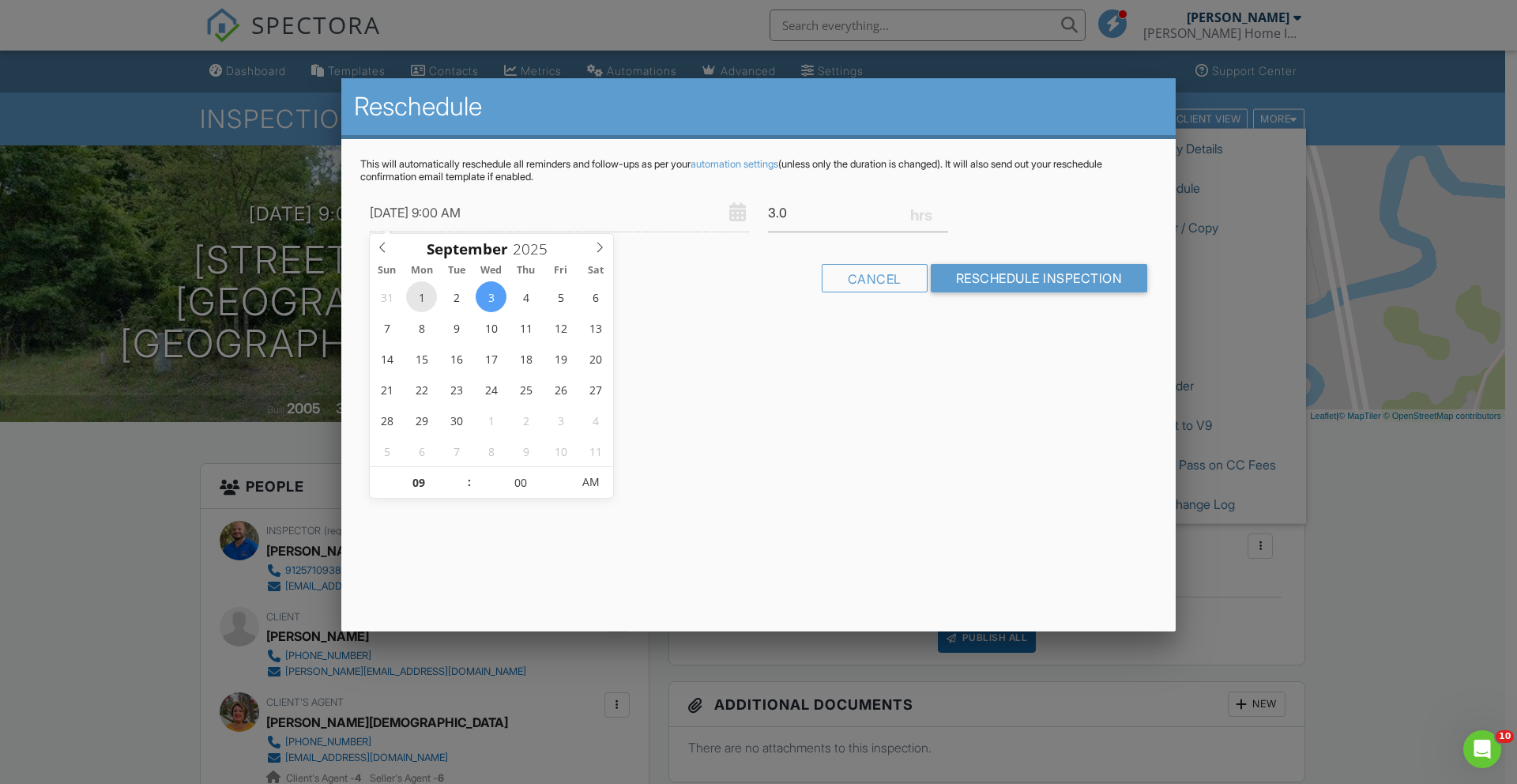
type input "[DATE] 9:00 AM"
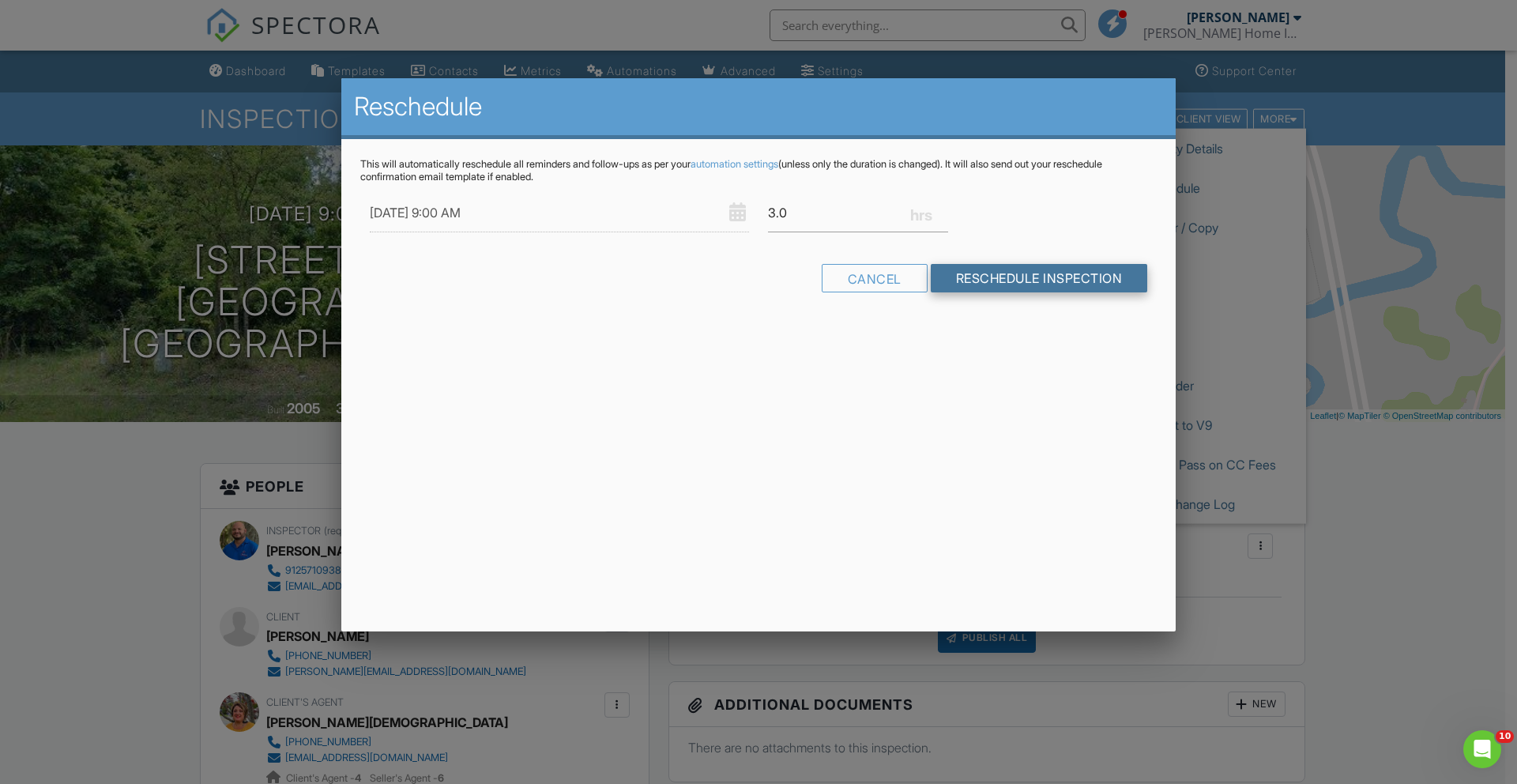
click at [1086, 274] on input "Reschedule Inspection" at bounding box center [1039, 278] width 217 height 29
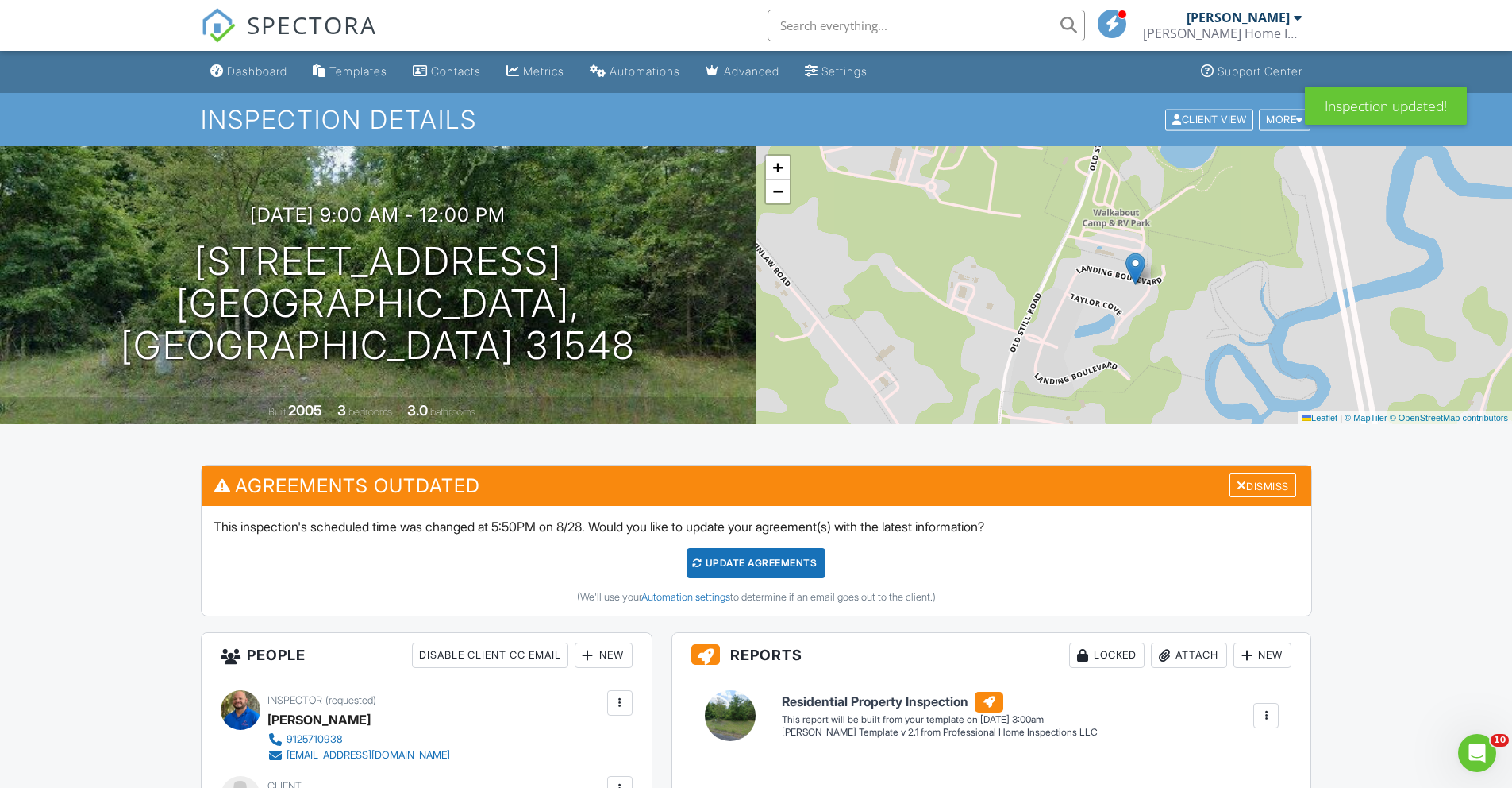
click at [756, 566] on div "Update Agreements" at bounding box center [756, 563] width 139 height 31
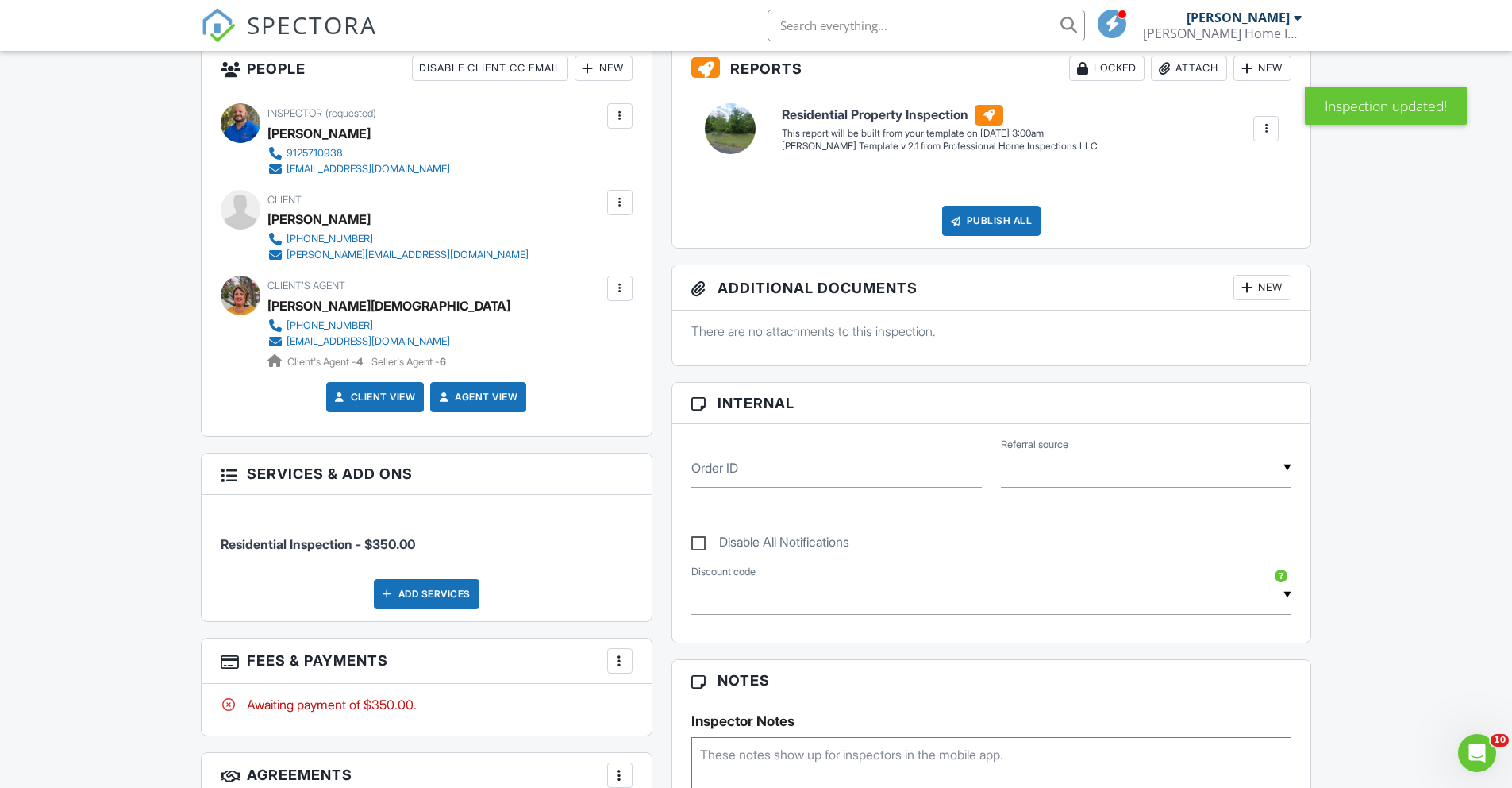
scroll to position [636, 0]
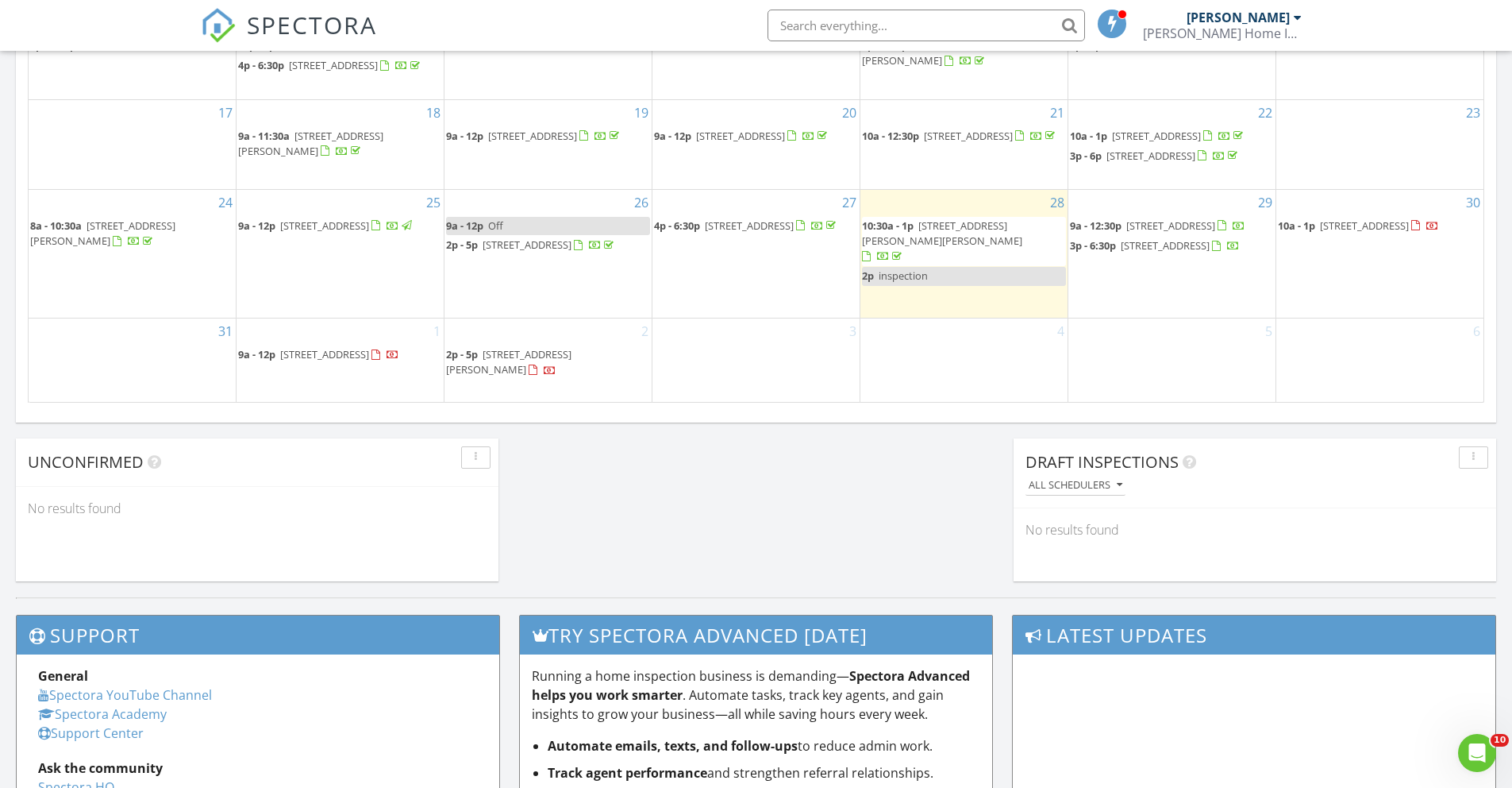
scroll to position [8, 8]
